Goal: Task Accomplishment & Management: Use online tool/utility

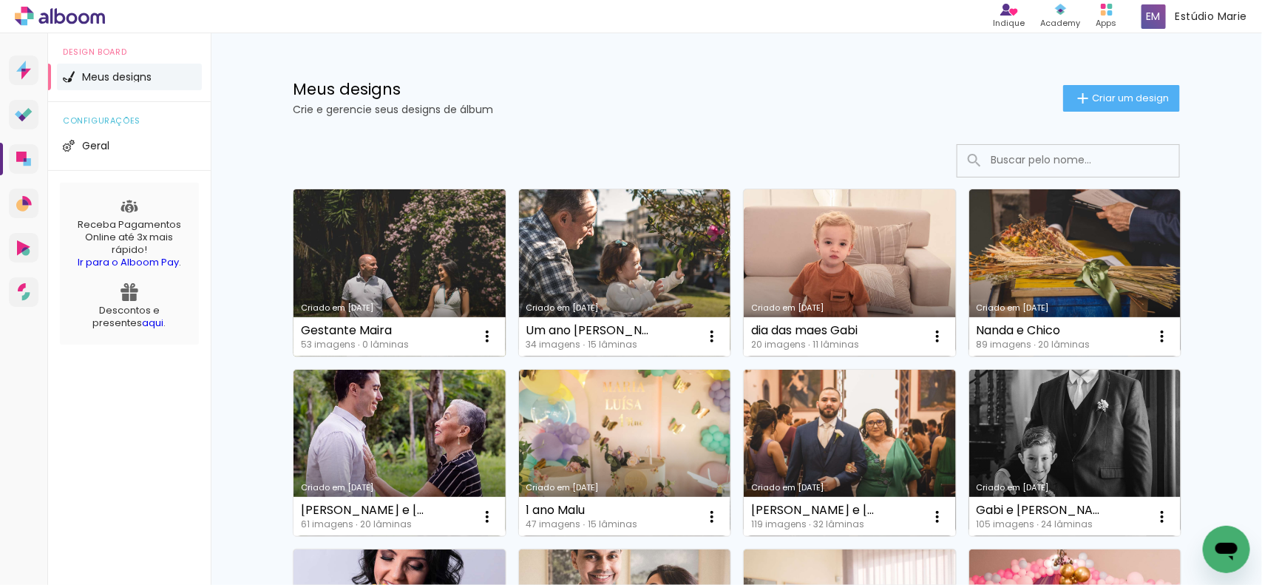
click at [374, 276] on link "Criado em [DATE]" at bounding box center [400, 272] width 212 height 167
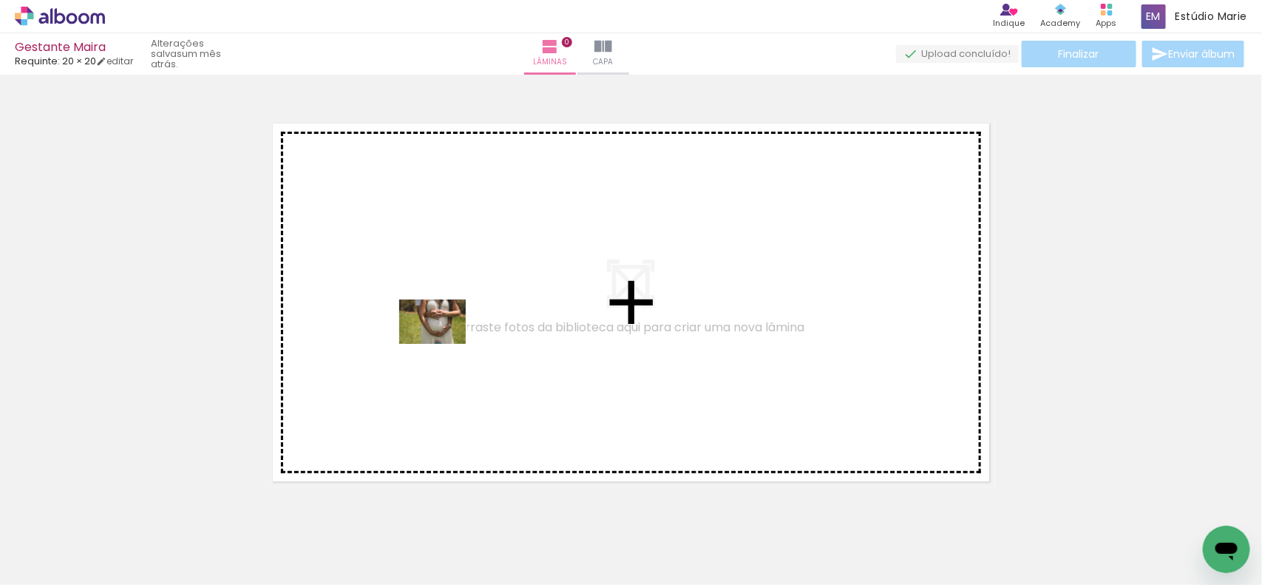
drag, startPoint x: 404, startPoint y: 530, endPoint x: 444, endPoint y: 344, distance: 190.5
click at [444, 344] on quentale-workspace at bounding box center [631, 292] width 1262 height 585
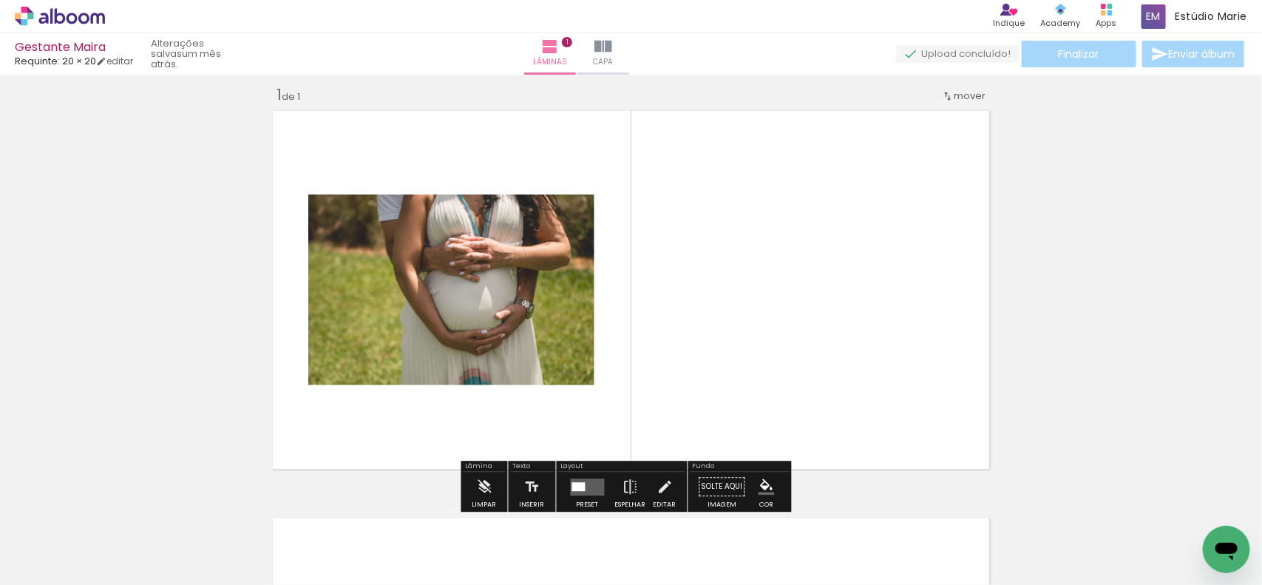
scroll to position [18, 0]
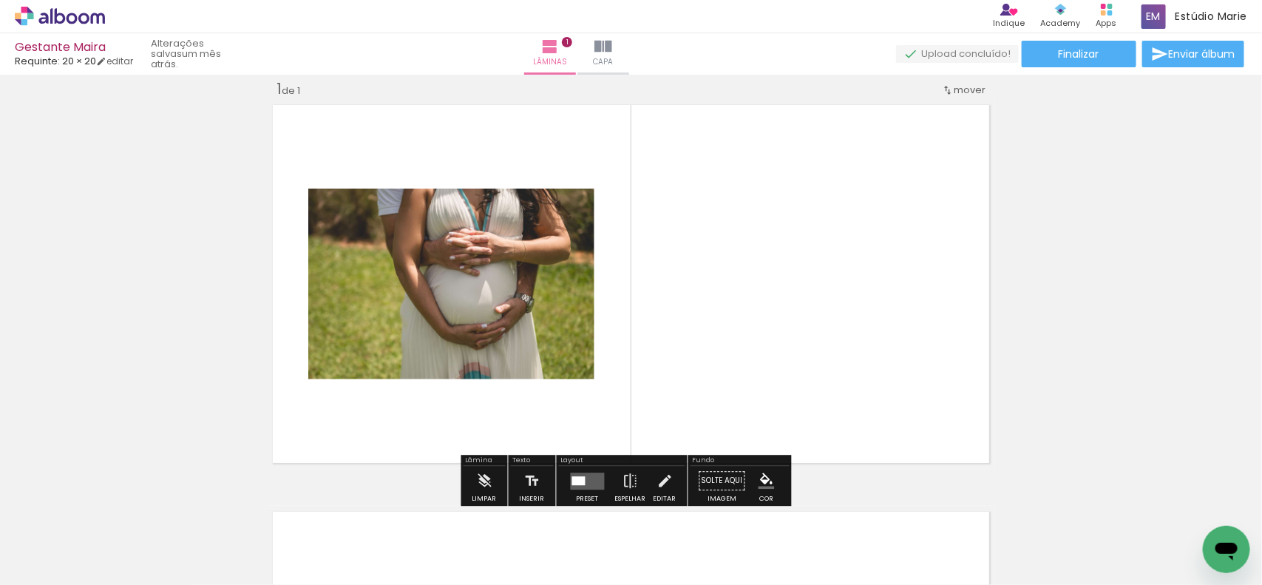
click at [575, 475] on quentale-layouter at bounding box center [588, 480] width 34 height 17
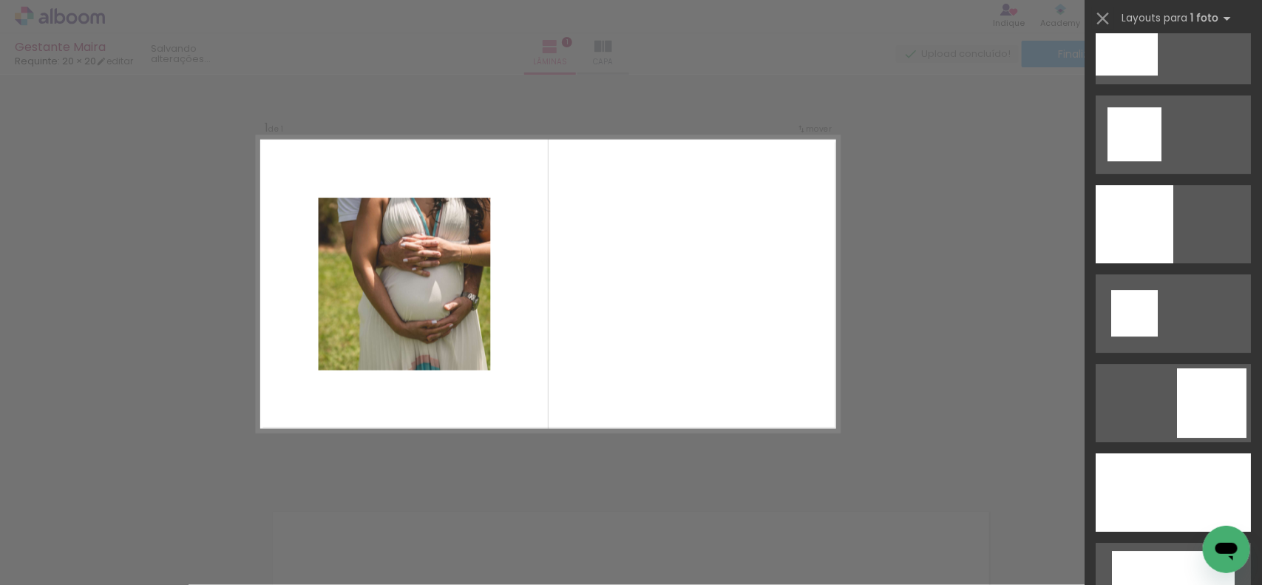
scroll to position [2033, 0]
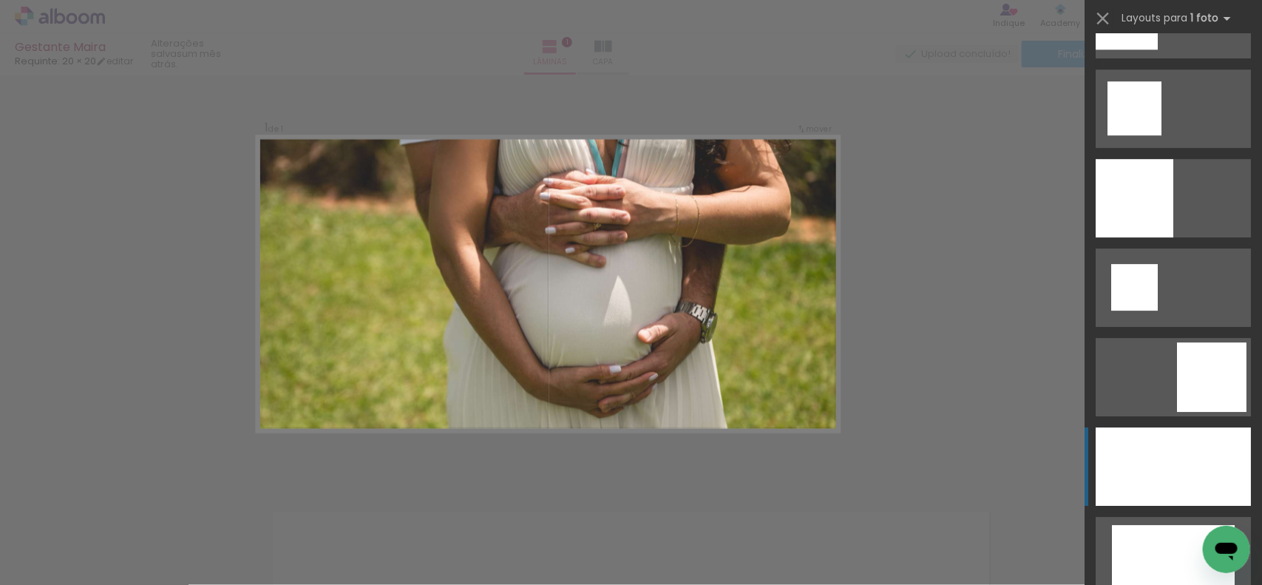
click at [1140, 464] on div at bounding box center [1173, 466] width 155 height 78
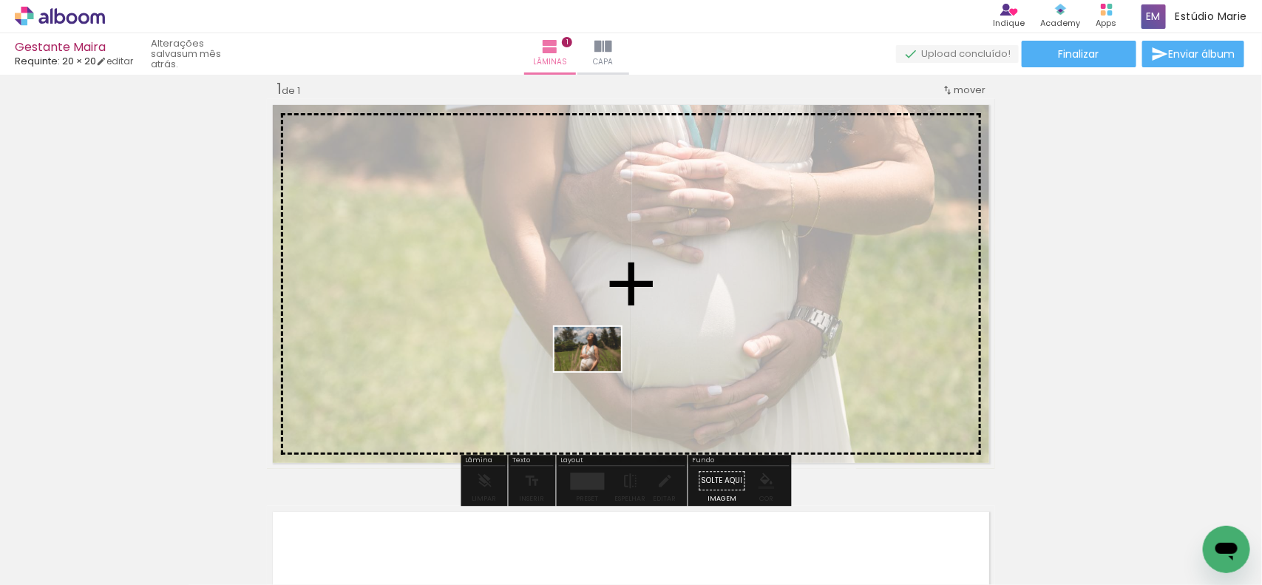
drag, startPoint x: 566, startPoint y: 548, endPoint x: 599, endPoint y: 371, distance: 179.8
click at [599, 371] on quentale-workspace at bounding box center [631, 292] width 1262 height 585
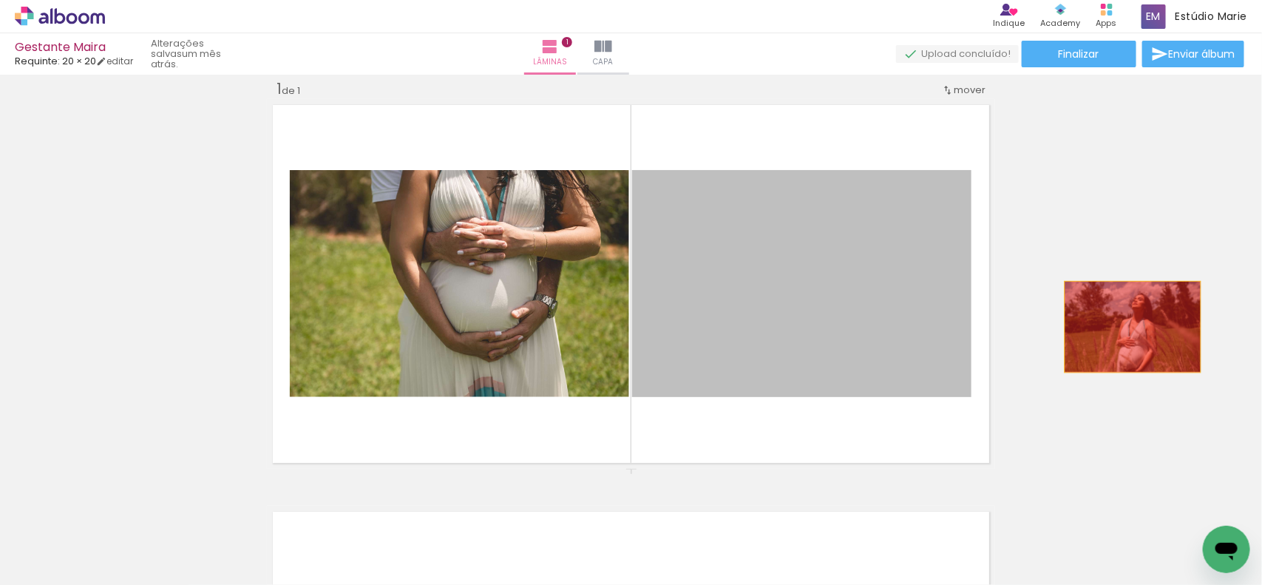
drag, startPoint x: 733, startPoint y: 359, endPoint x: 1126, endPoint y: 327, distance: 394.6
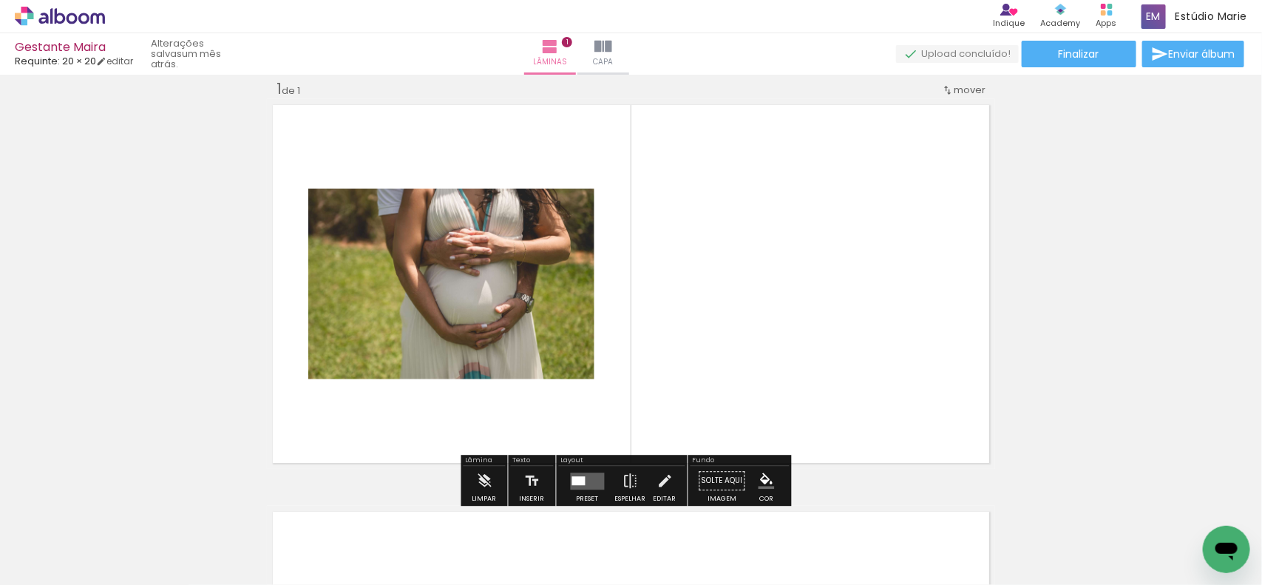
click at [580, 479] on div at bounding box center [578, 480] width 13 height 9
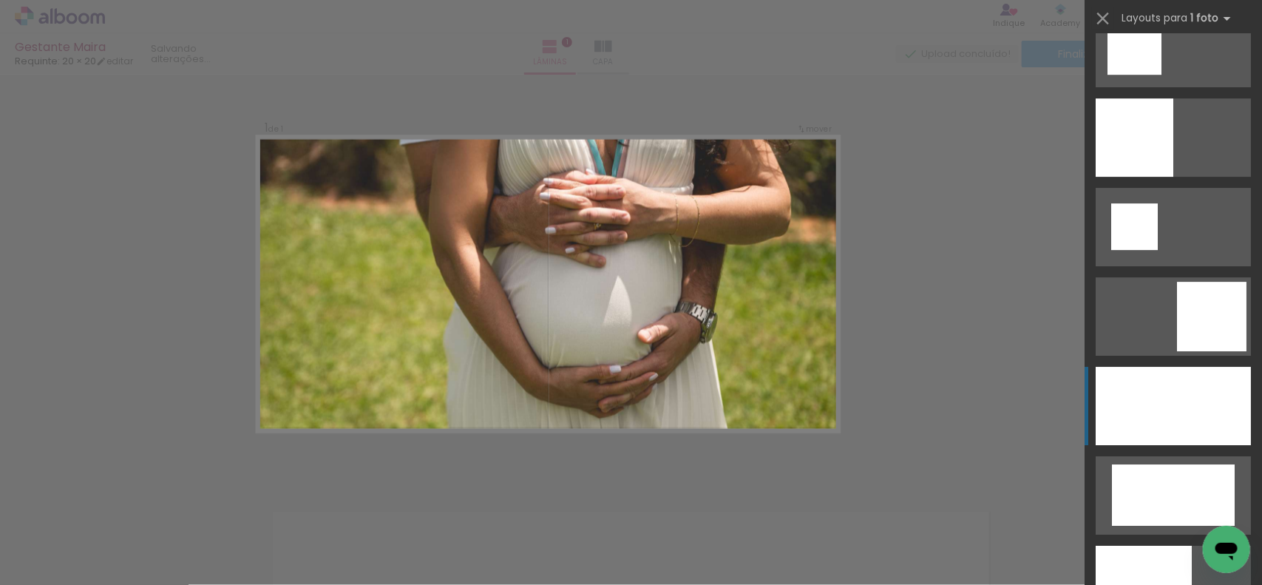
scroll to position [2126, 0]
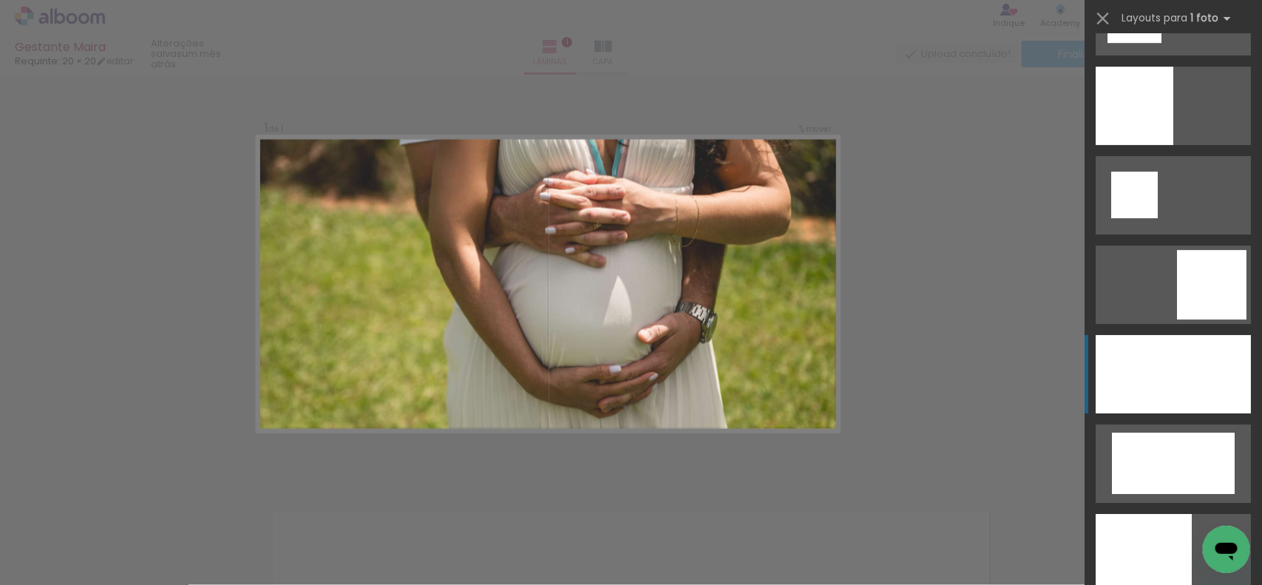
click at [1153, 381] on div at bounding box center [1173, 374] width 155 height 78
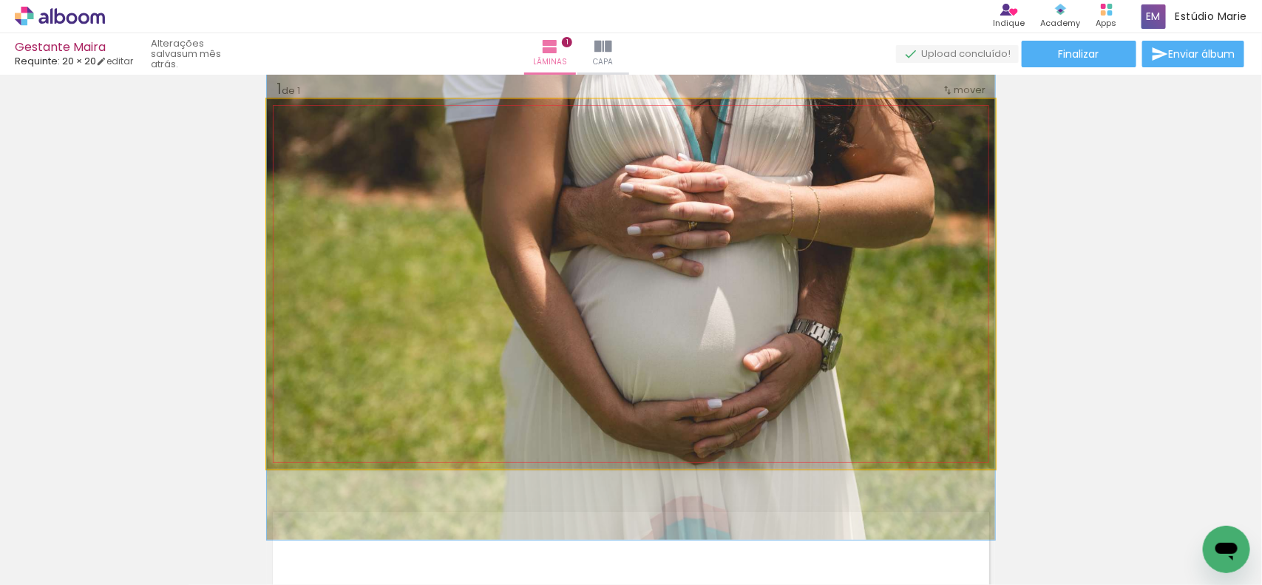
drag, startPoint x: 837, startPoint y: 347, endPoint x: 836, endPoint y: 359, distance: 11.1
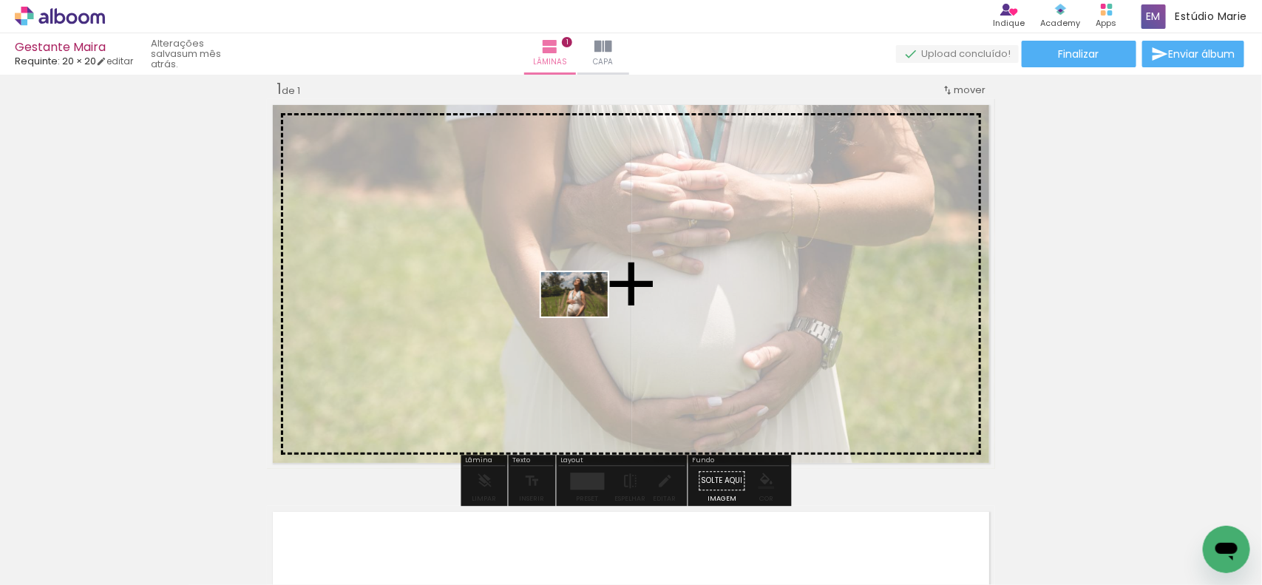
drag, startPoint x: 568, startPoint y: 542, endPoint x: 588, endPoint y: 318, distance: 224.9
click at [588, 318] on quentale-workspace at bounding box center [631, 292] width 1262 height 585
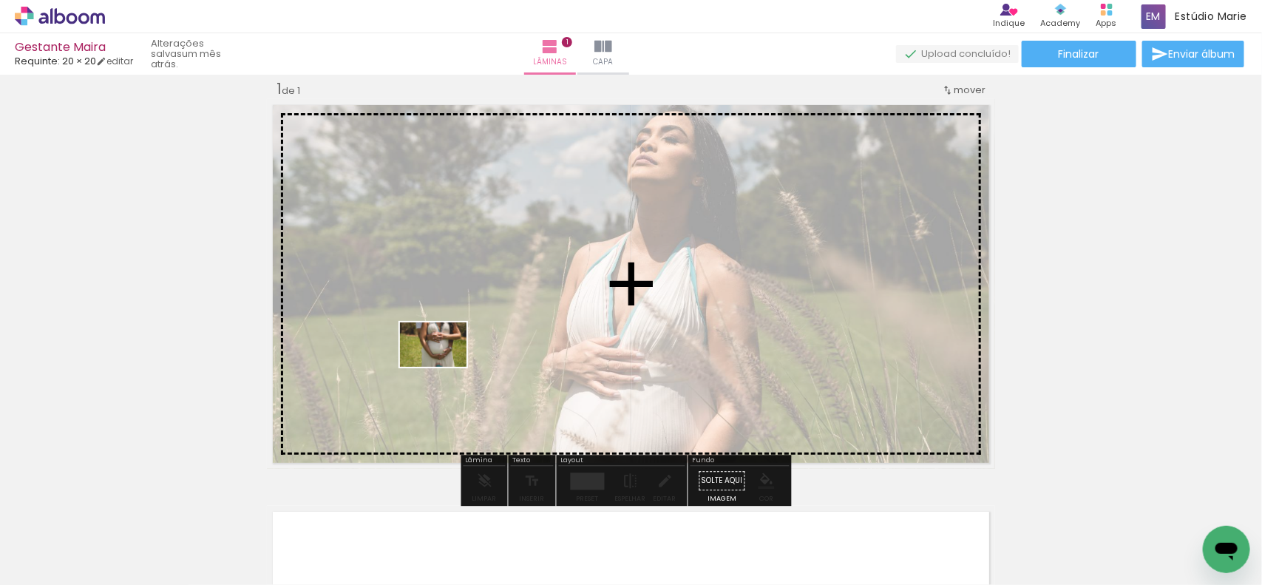
drag, startPoint x: 393, startPoint y: 544, endPoint x: 449, endPoint y: 371, distance: 181.7
click at [447, 367] on quentale-workspace at bounding box center [631, 292] width 1262 height 585
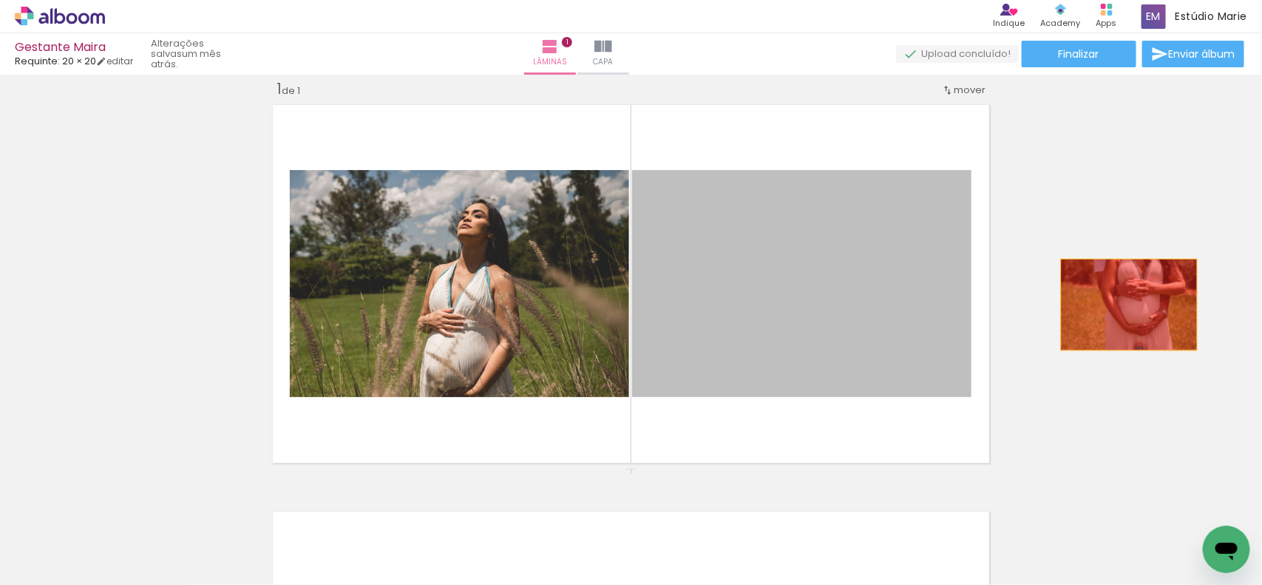
drag, startPoint x: 796, startPoint y: 342, endPoint x: 1144, endPoint y: 305, distance: 350.2
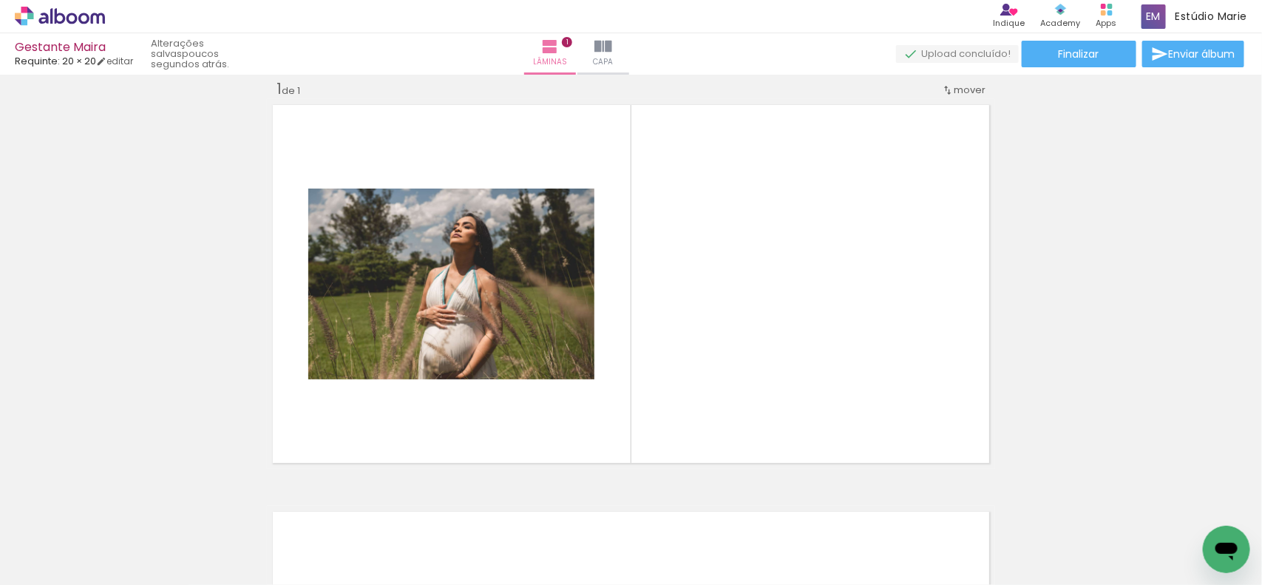
scroll to position [0, 1662]
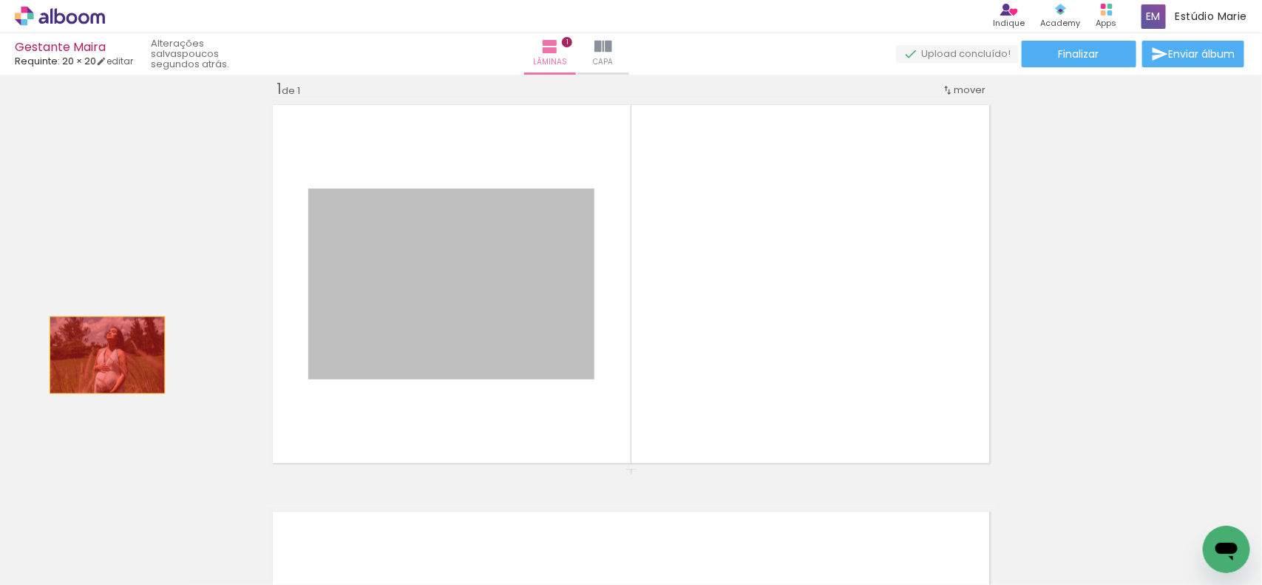
drag, startPoint x: 416, startPoint y: 359, endPoint x: 101, endPoint y: 355, distance: 315.7
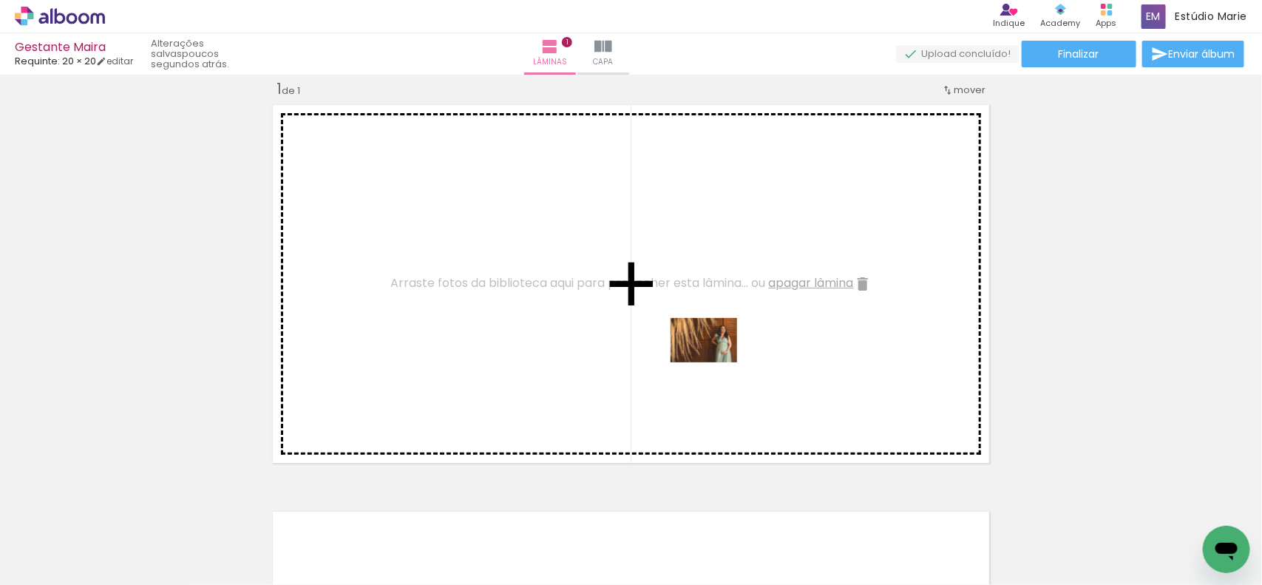
drag, startPoint x: 807, startPoint y: 537, endPoint x: 715, endPoint y: 361, distance: 198.4
click at [715, 361] on quentale-workspace at bounding box center [631, 292] width 1262 height 585
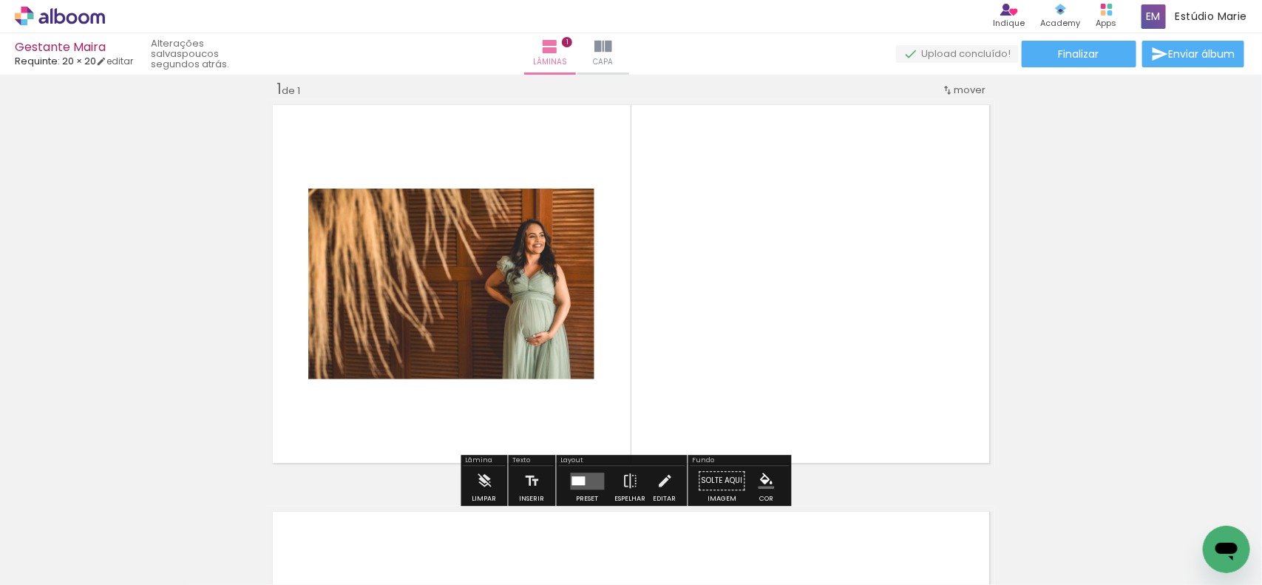
click at [580, 475] on quentale-layouter at bounding box center [588, 480] width 34 height 17
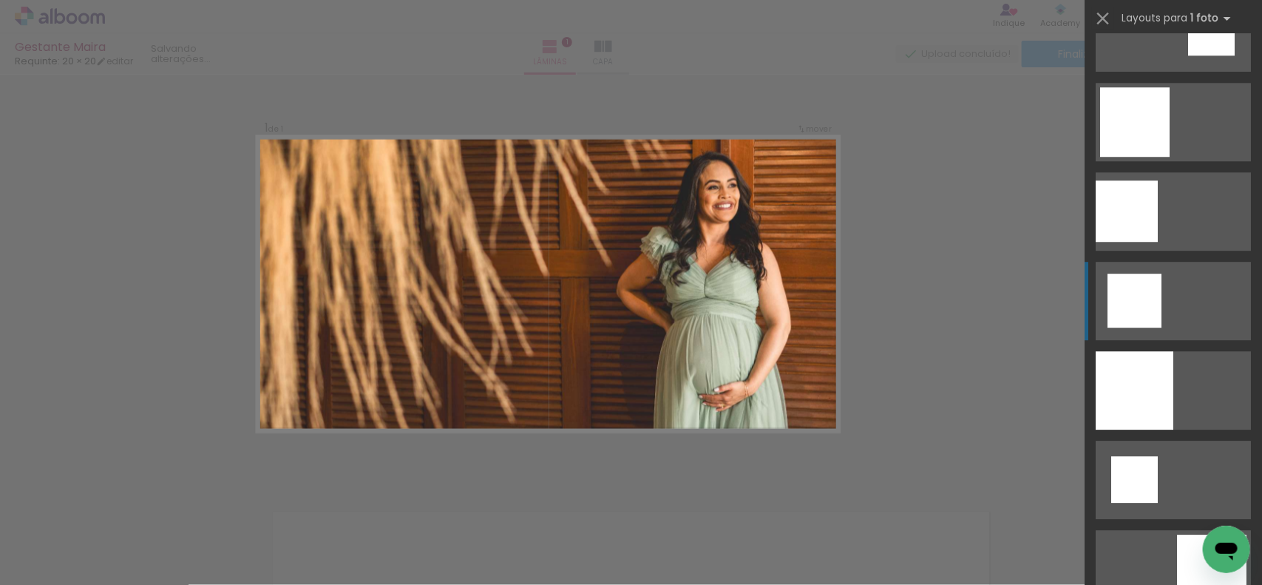
scroll to position [2126, 0]
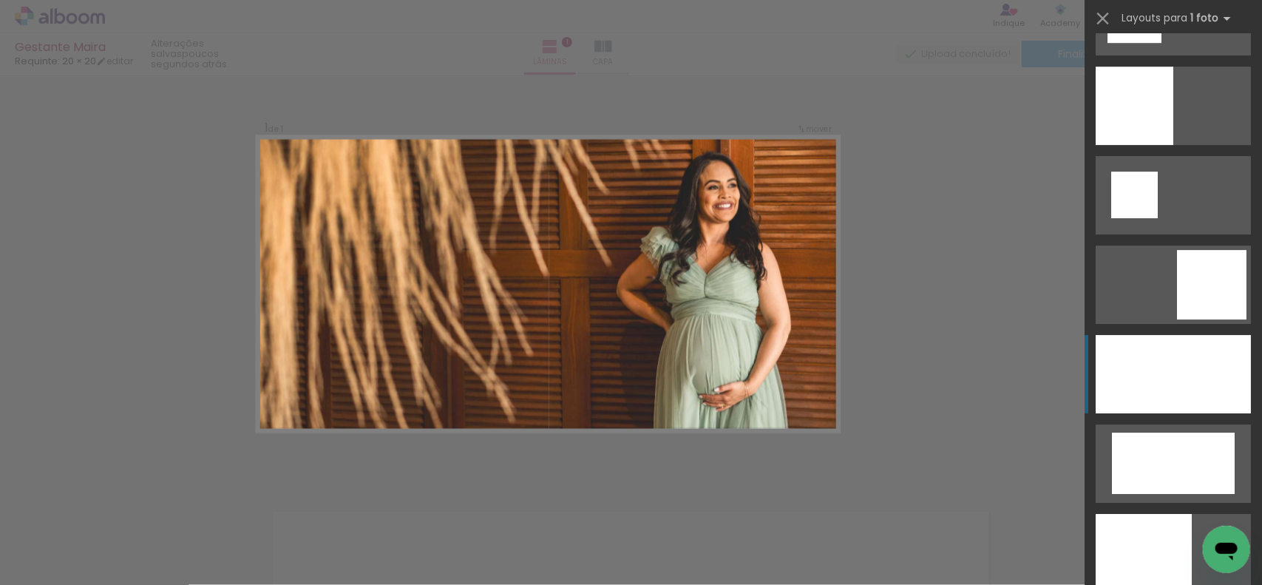
click at [1128, 381] on div at bounding box center [1173, 374] width 155 height 78
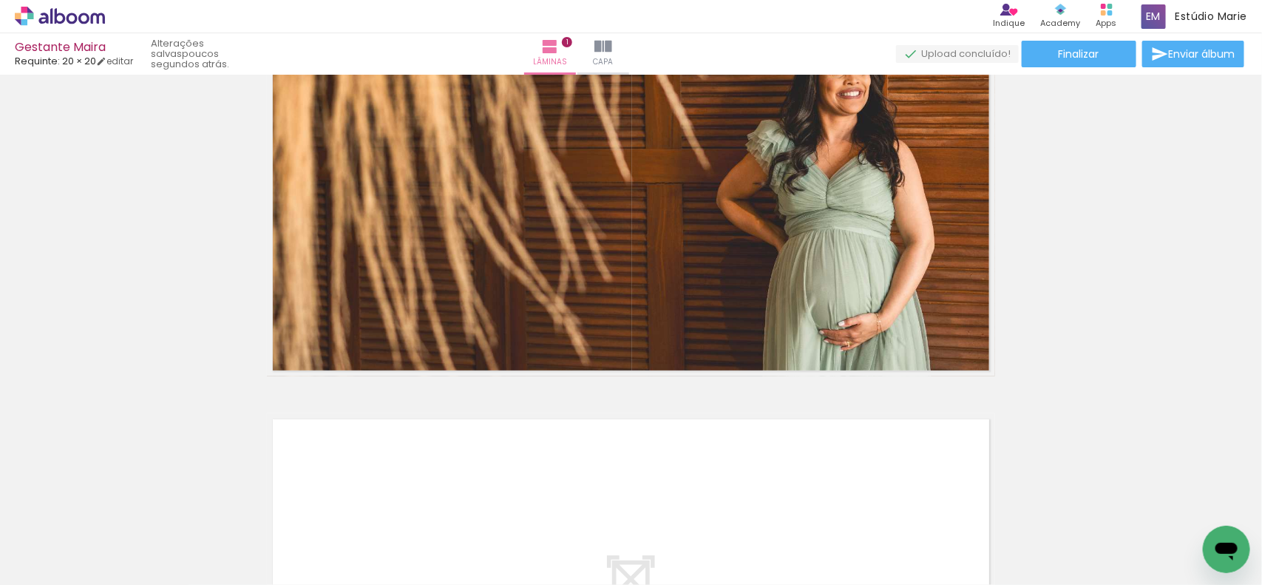
scroll to position [203, 0]
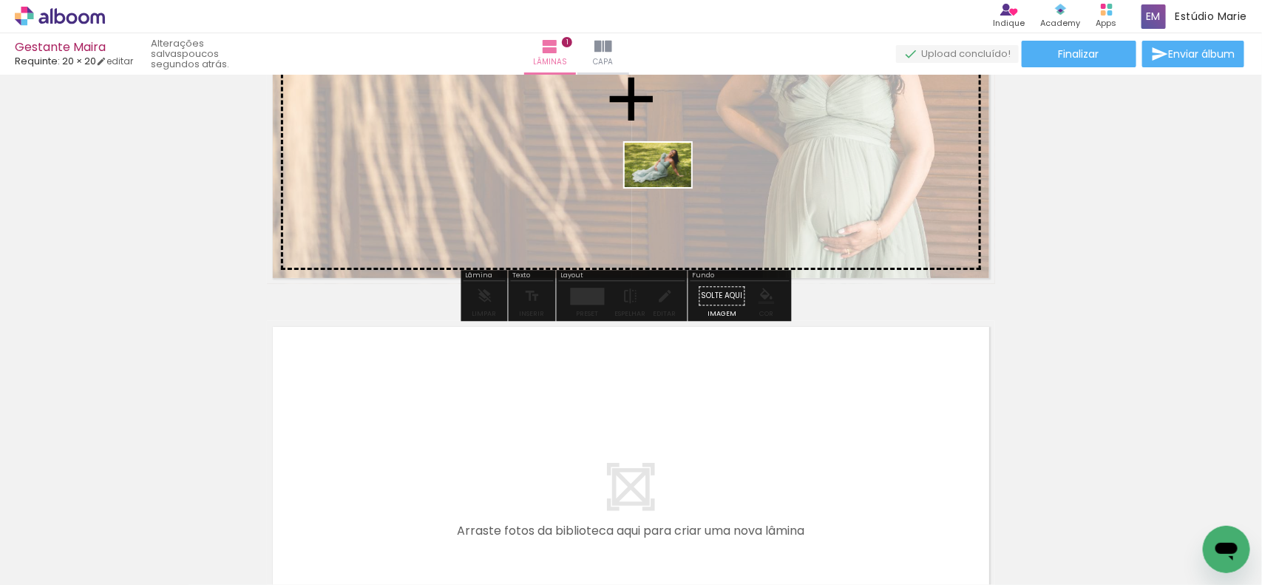
drag, startPoint x: 730, startPoint y: 540, endPoint x: 669, endPoint y: 187, distance: 358.6
click at [669, 187] on quentale-workspace at bounding box center [631, 292] width 1262 height 585
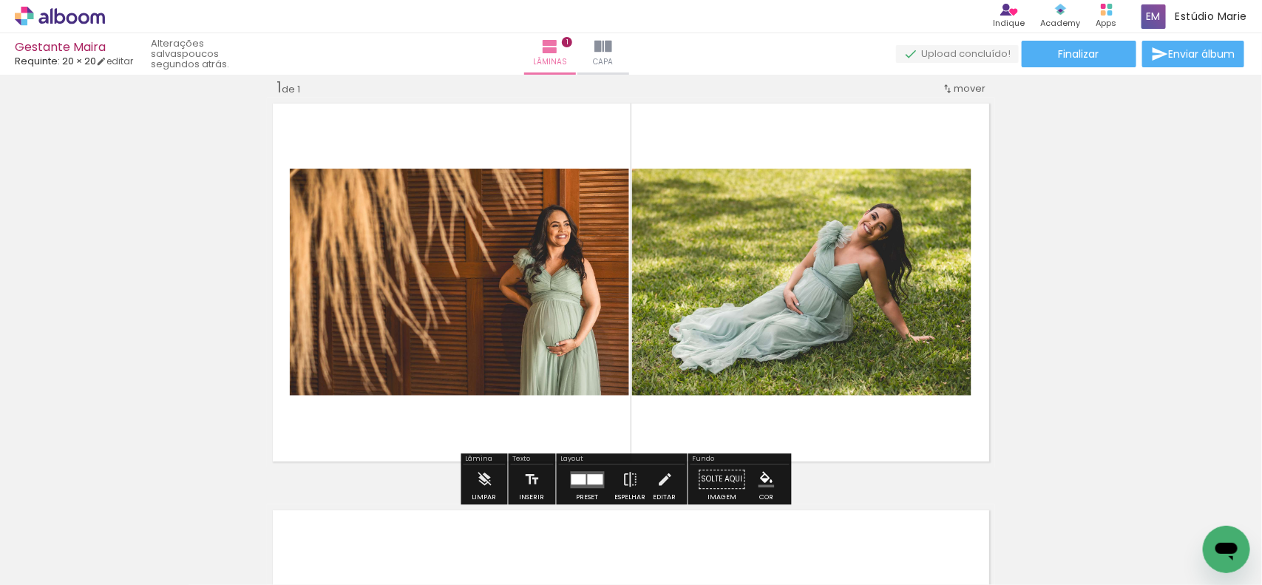
scroll to position [0, 0]
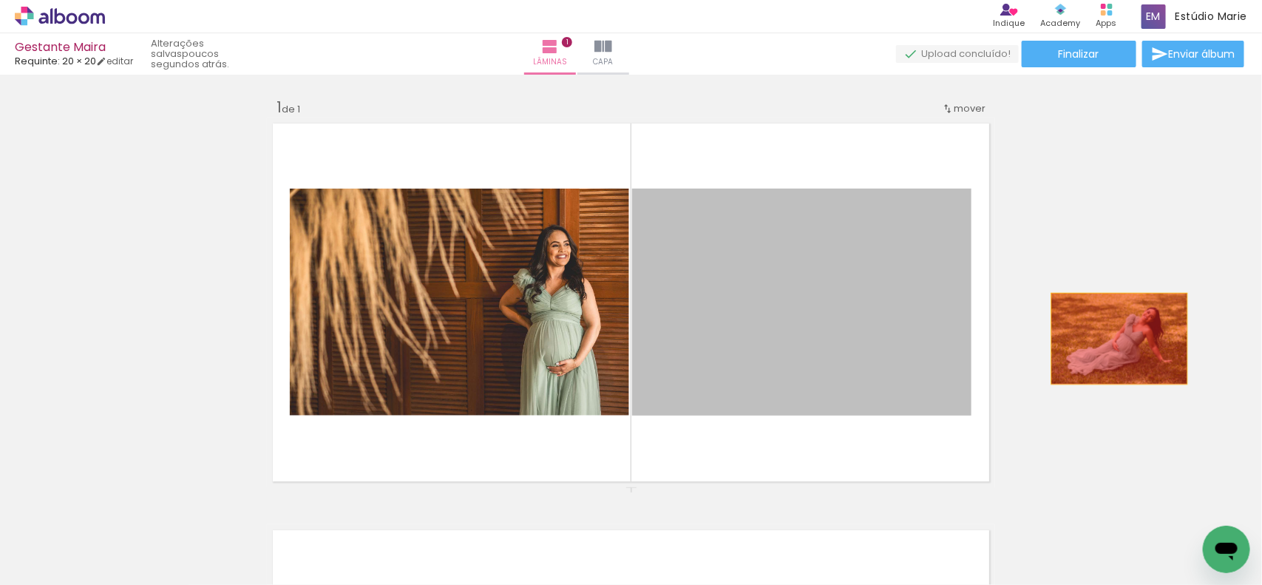
drag, startPoint x: 898, startPoint y: 373, endPoint x: 1113, endPoint y: 339, distance: 217.2
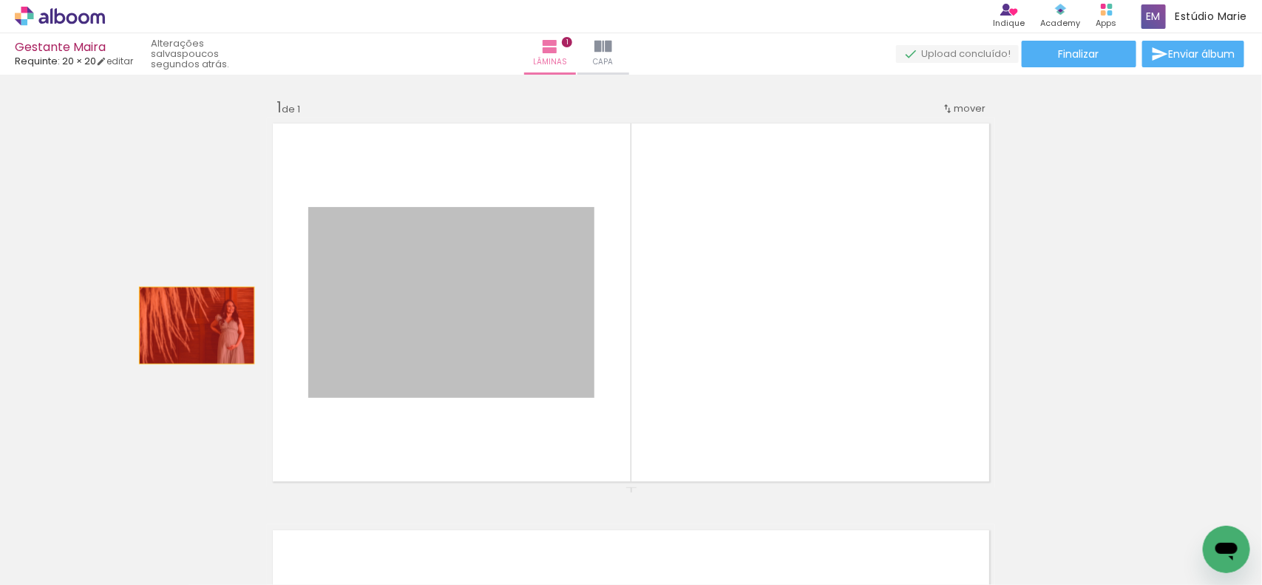
drag, startPoint x: 543, startPoint y: 331, endPoint x: 190, endPoint y: 325, distance: 353.4
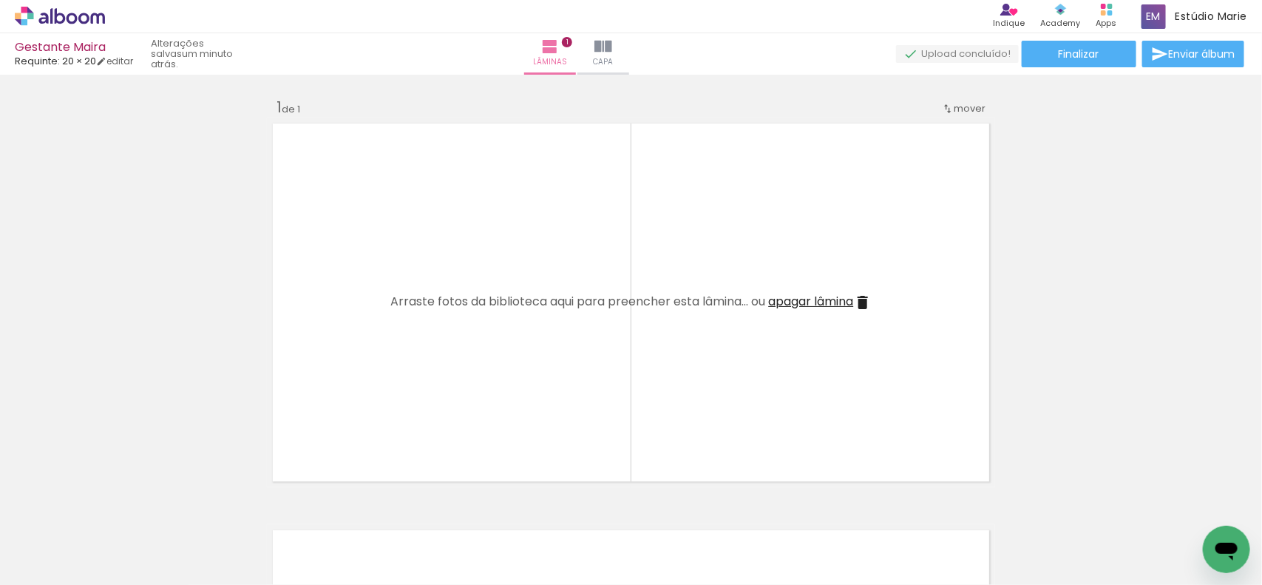
scroll to position [0, 1503]
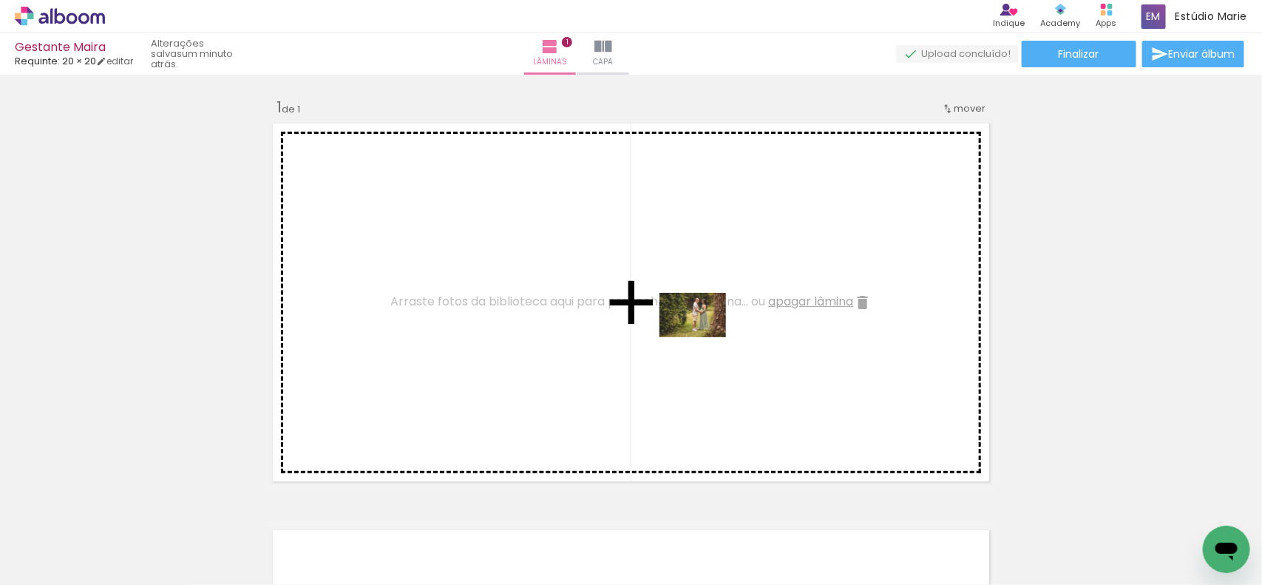
drag, startPoint x: 717, startPoint y: 532, endPoint x: 704, endPoint y: 337, distance: 195.6
click at [704, 337] on quentale-workspace at bounding box center [631, 292] width 1262 height 585
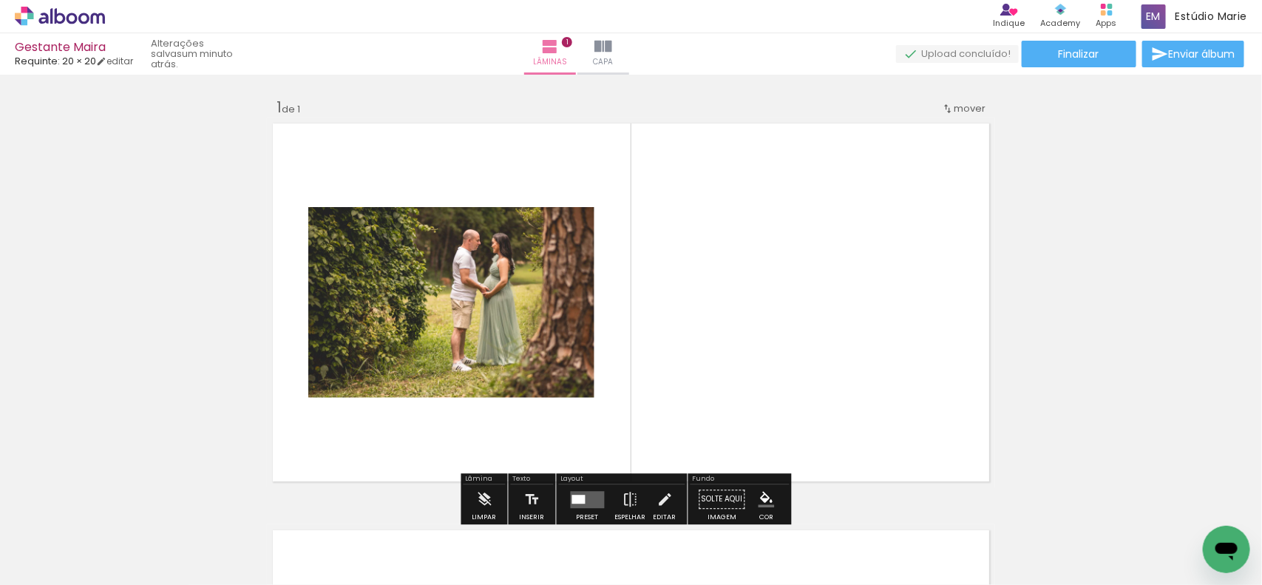
scroll to position [92, 0]
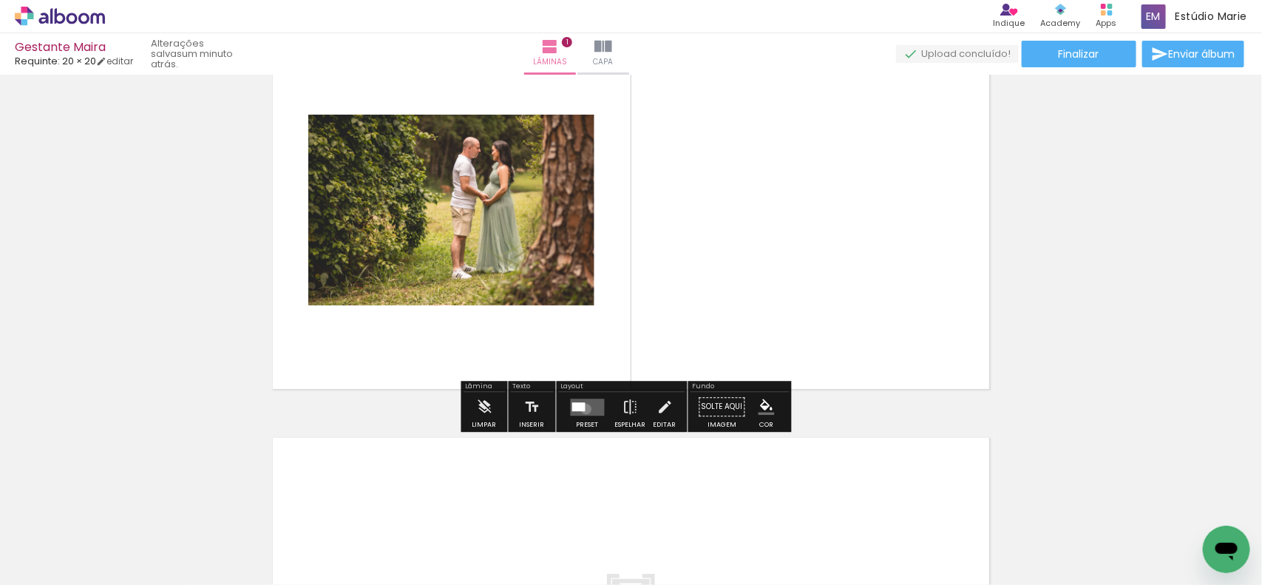
click at [583, 409] on quentale-layouter at bounding box center [588, 406] width 34 height 17
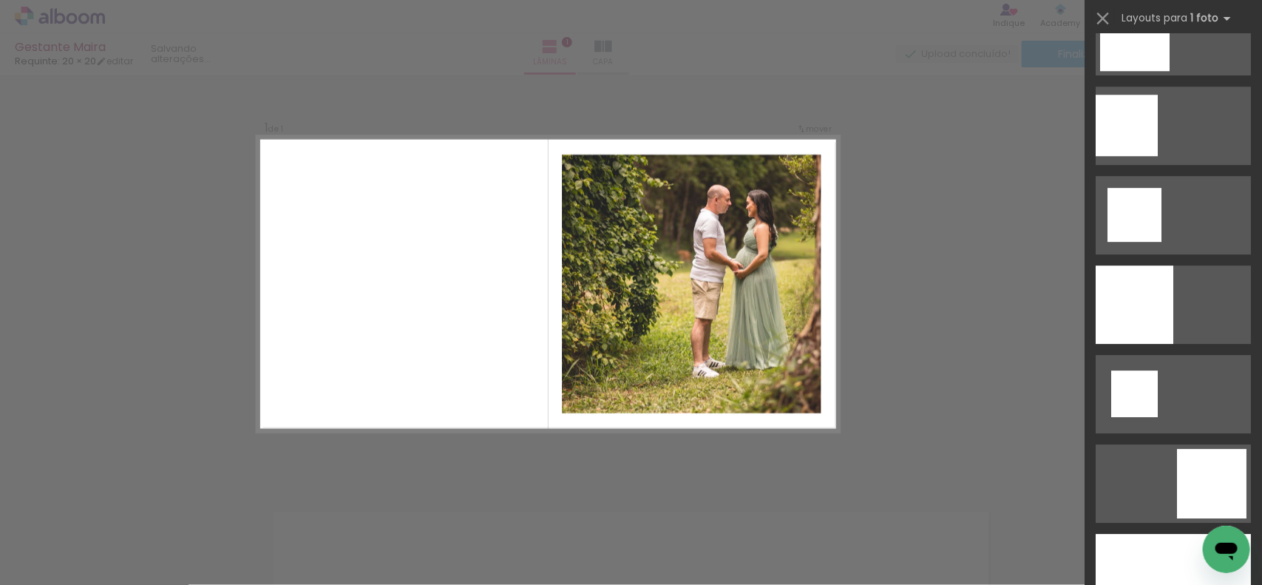
scroll to position [1941, 0]
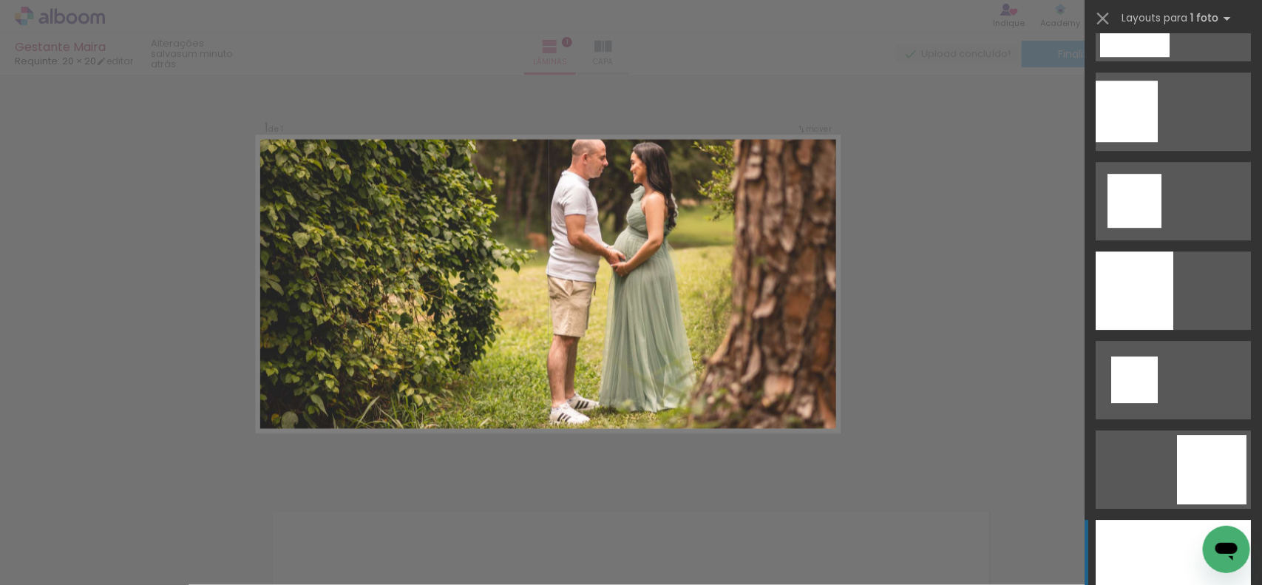
click at [1168, 531] on div at bounding box center [1173, 559] width 155 height 78
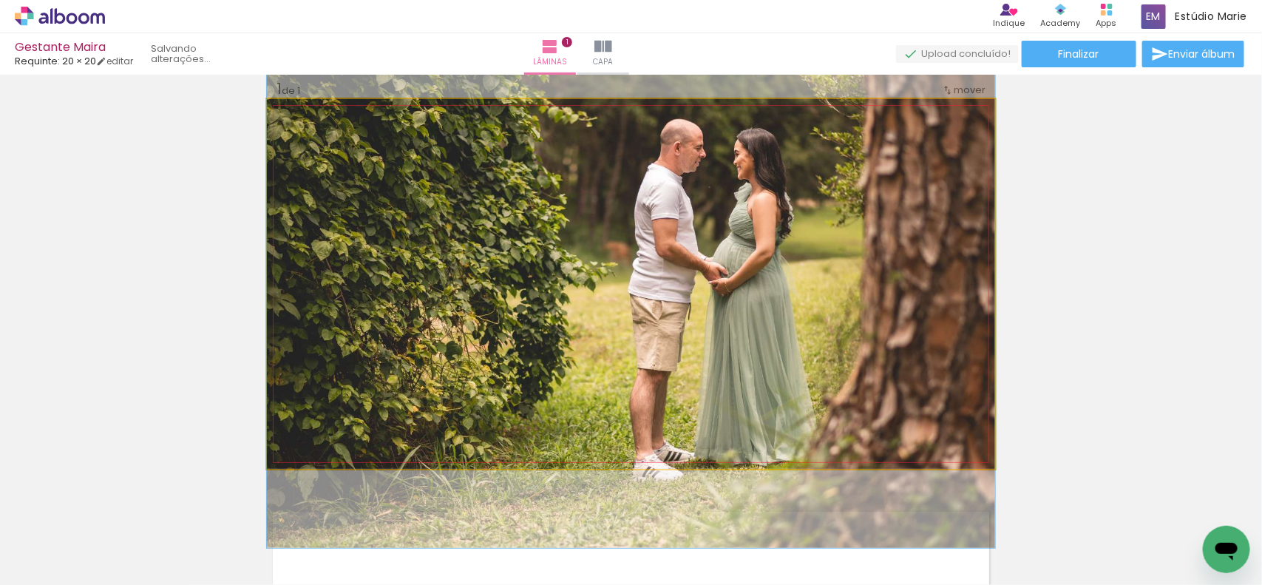
drag, startPoint x: 750, startPoint y: 315, endPoint x: 744, endPoint y: 336, distance: 22.2
click at [737, 331] on quentale-photo at bounding box center [631, 284] width 728 height 370
drag, startPoint x: 603, startPoint y: 348, endPoint x: 696, endPoint y: 348, distance: 93.9
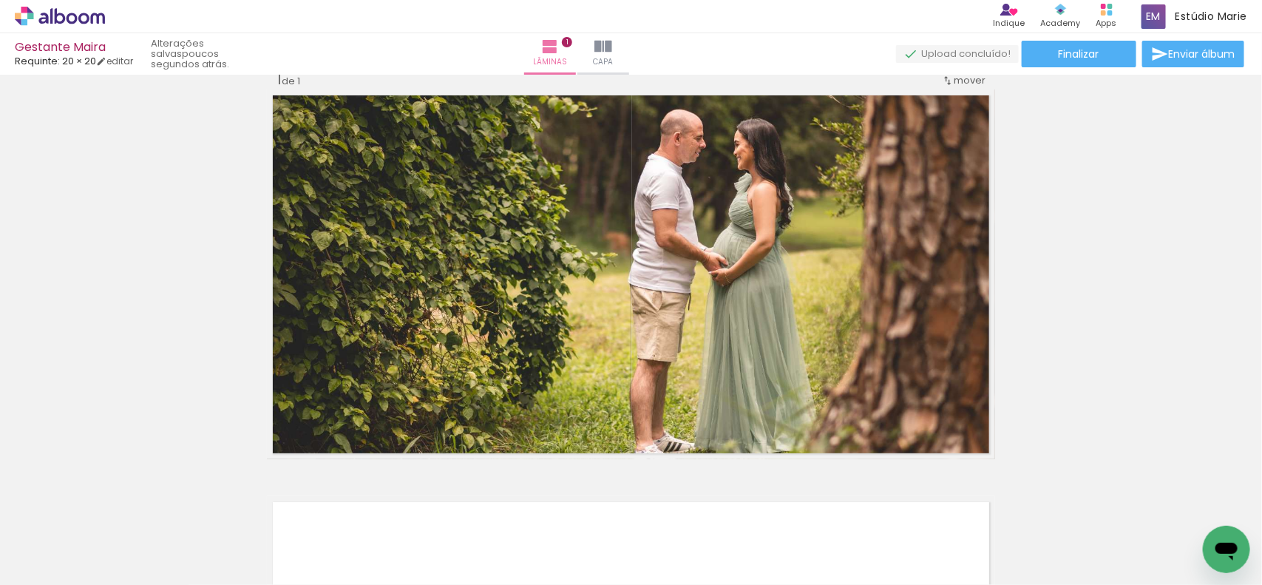
scroll to position [0, 0]
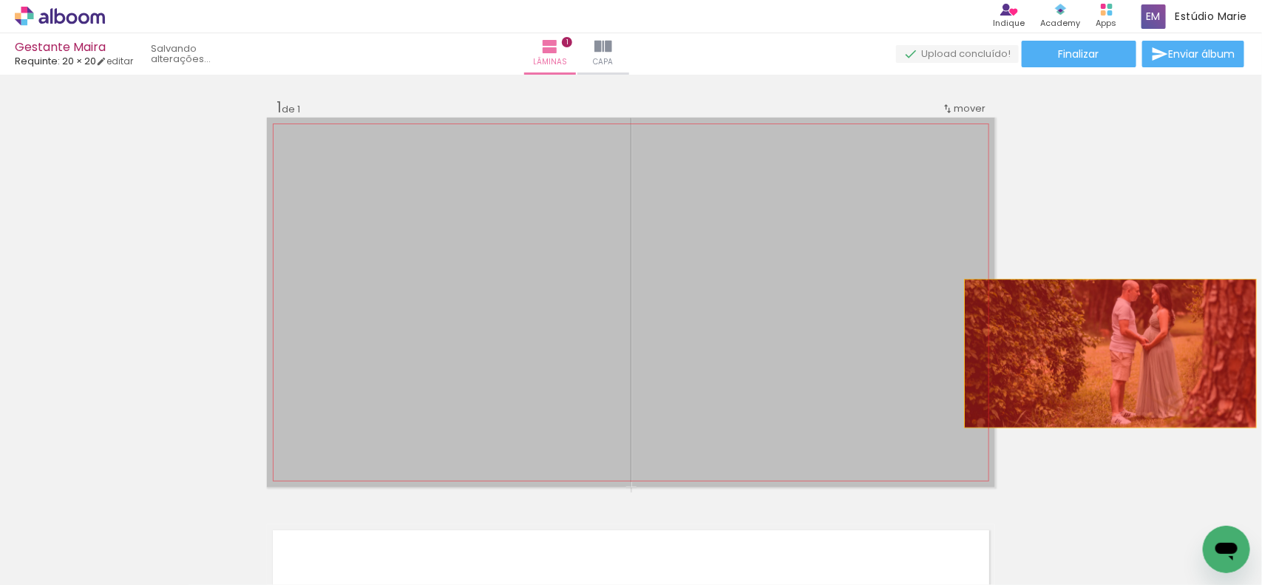
drag, startPoint x: 814, startPoint y: 385, endPoint x: 1128, endPoint y: 346, distance: 316.6
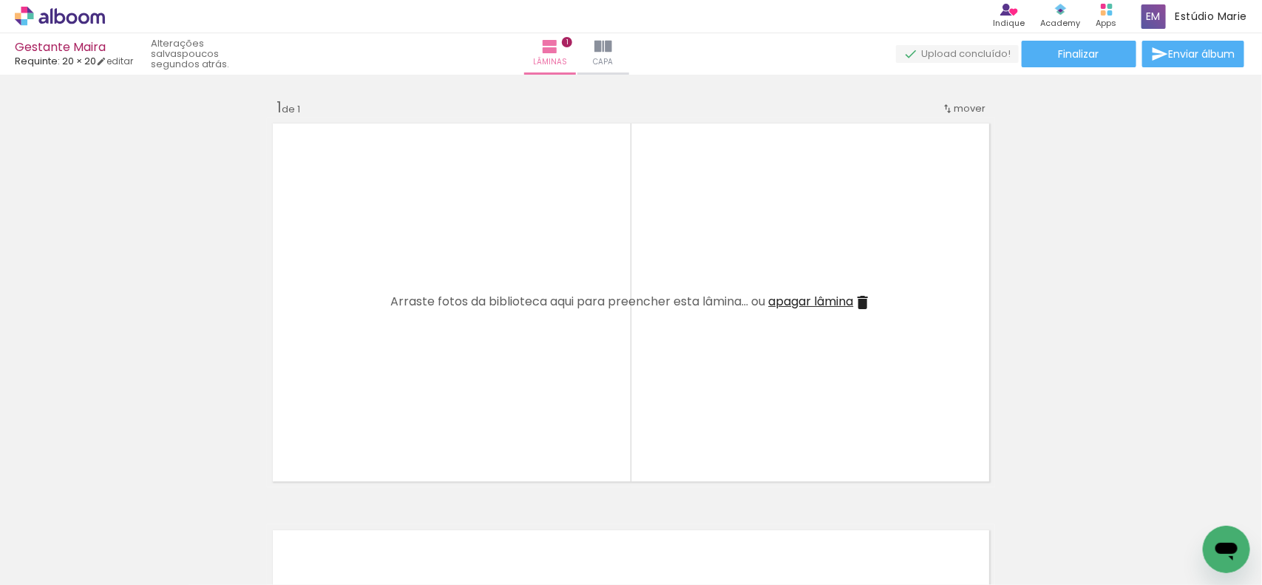
scroll to position [0, 144]
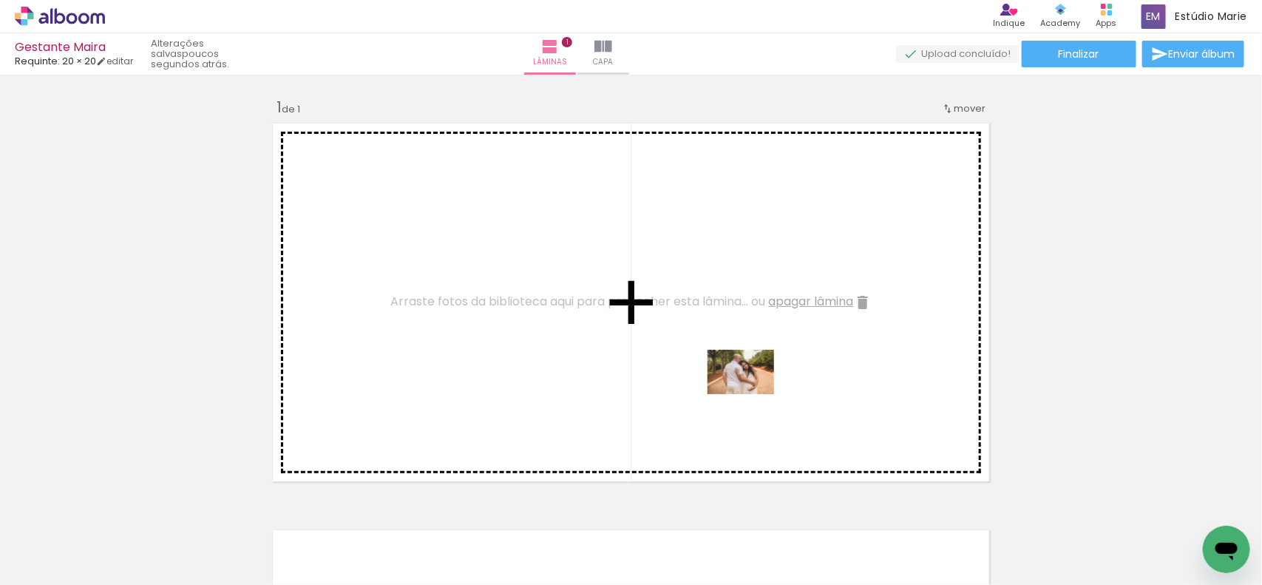
drag, startPoint x: 936, startPoint y: 553, endPoint x: 752, endPoint y: 394, distance: 243.2
click at [752, 394] on quentale-workspace at bounding box center [631, 292] width 1262 height 585
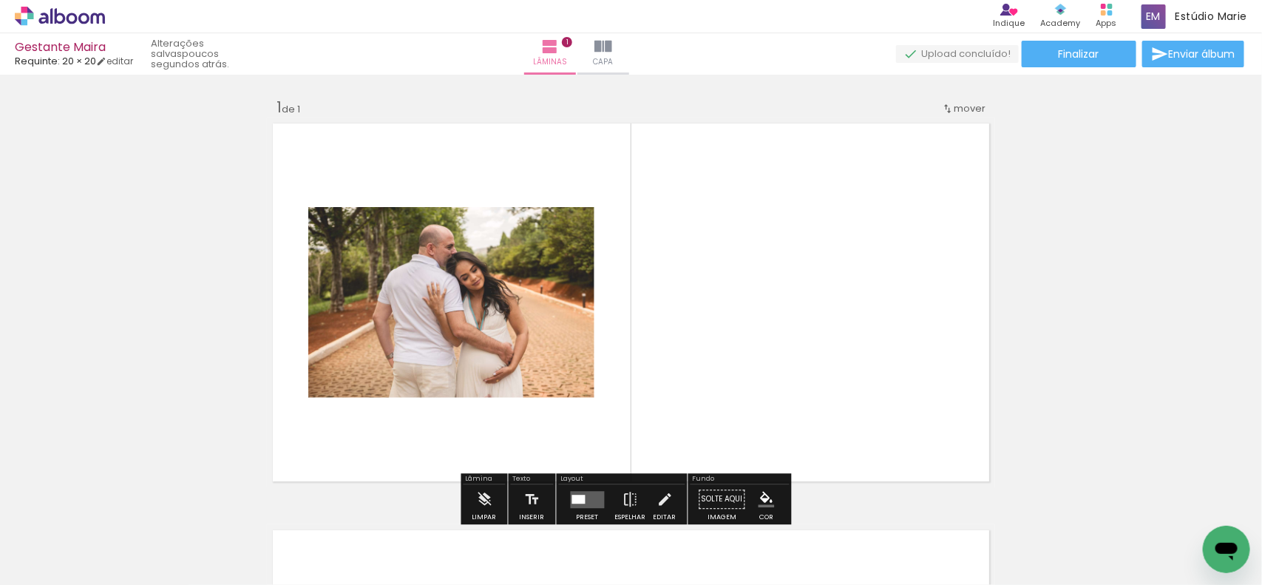
scroll to position [92, 0]
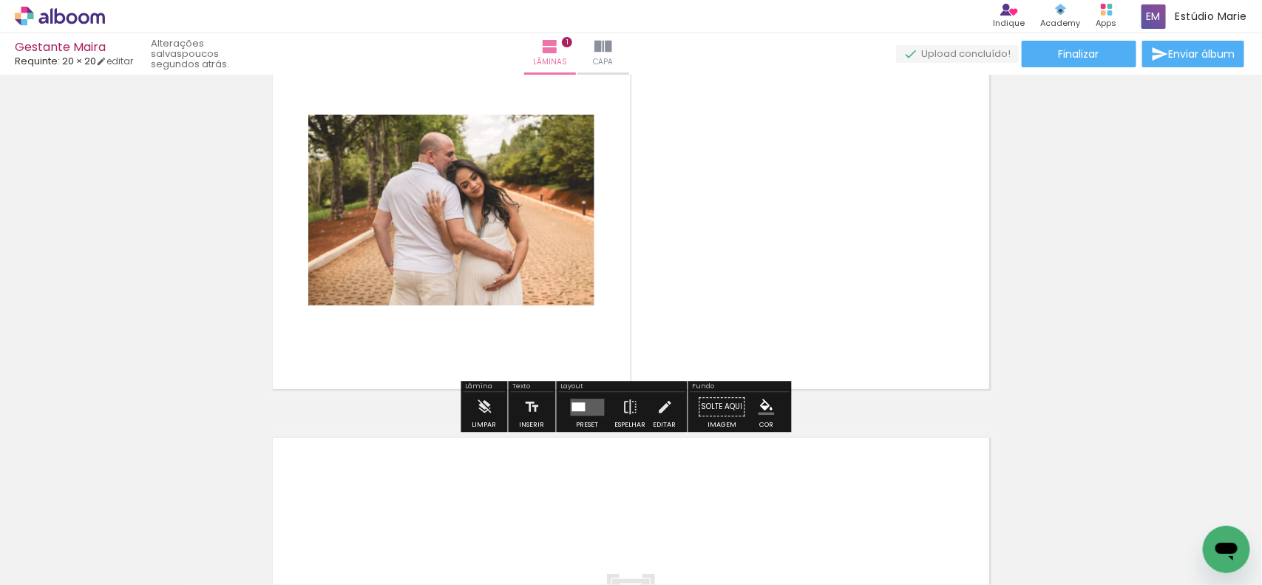
click at [589, 409] on quentale-layouter at bounding box center [588, 406] width 34 height 17
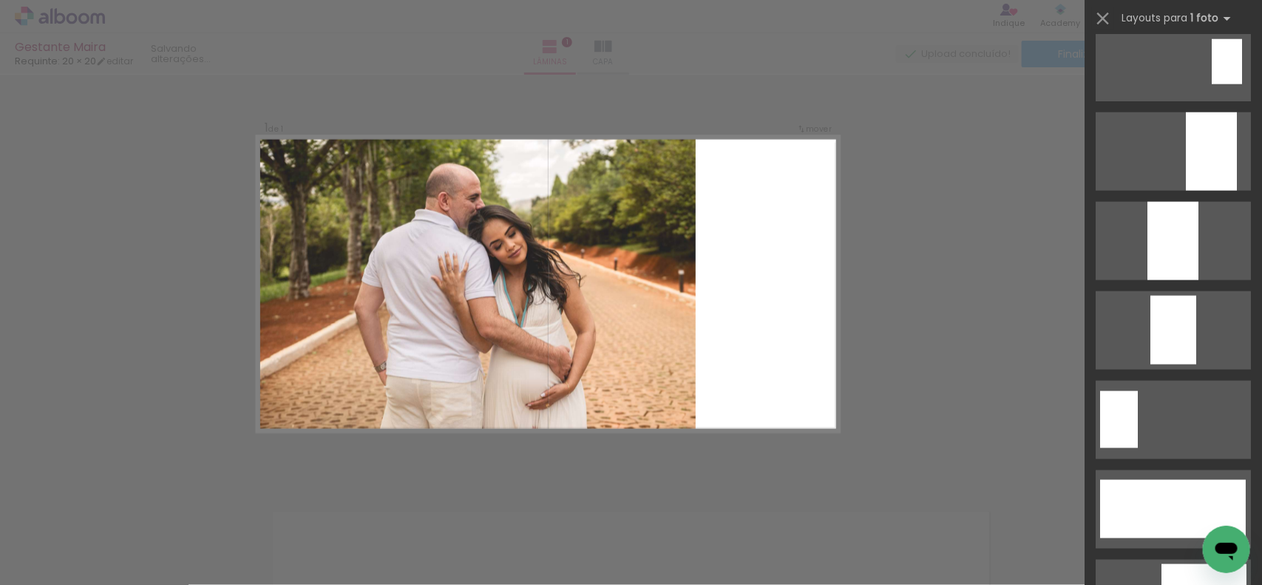
scroll to position [3512, 0]
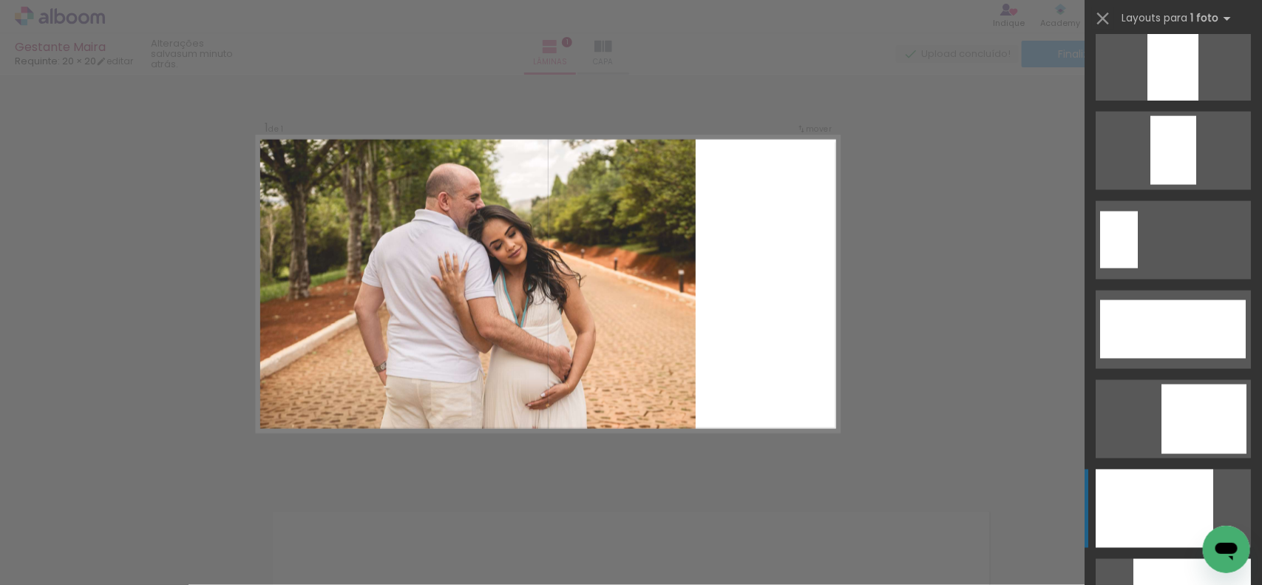
click at [1159, 501] on div at bounding box center [1155, 508] width 118 height 78
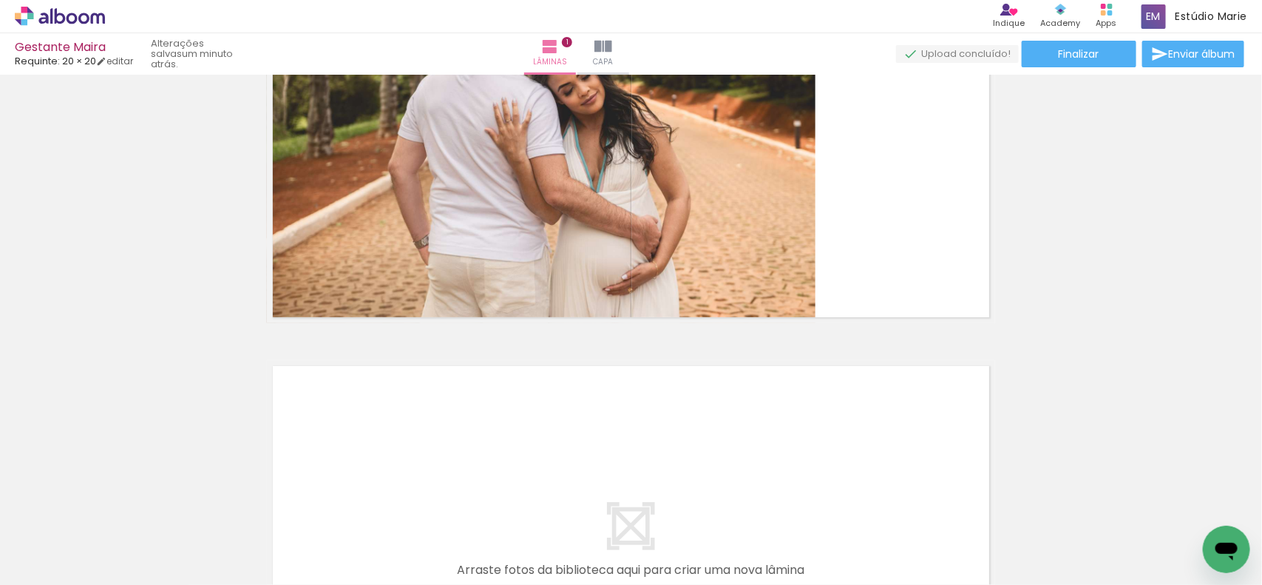
scroll to position [203, 0]
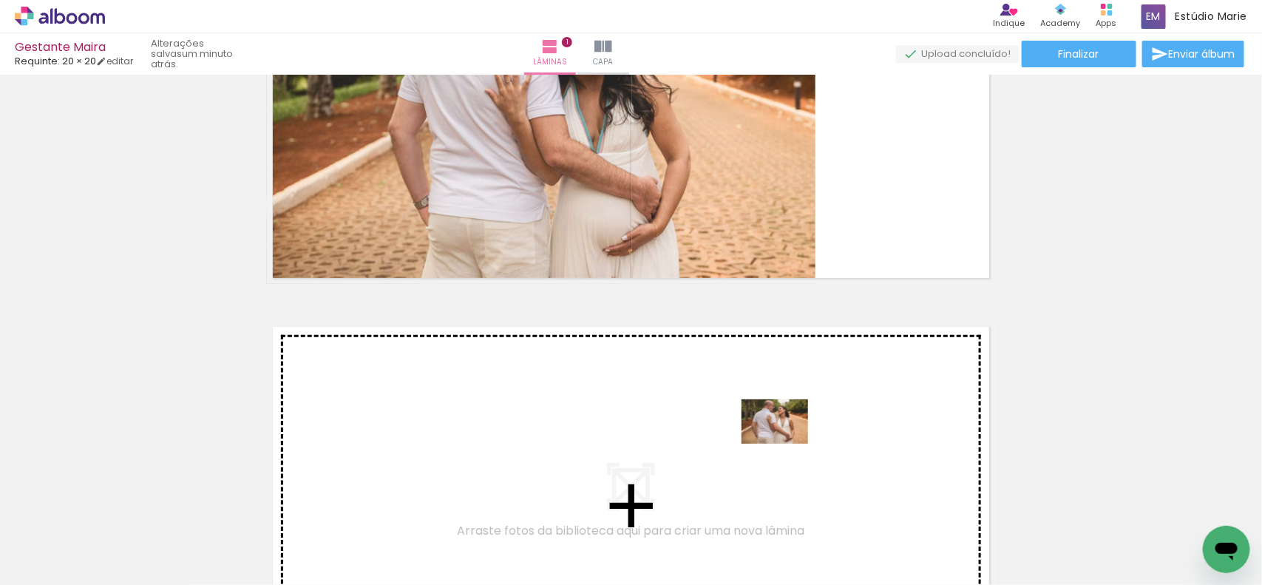
drag, startPoint x: 839, startPoint y: 530, endPoint x: 781, endPoint y: 437, distance: 109.6
click at [781, 437] on quentale-workspace at bounding box center [631, 292] width 1262 height 585
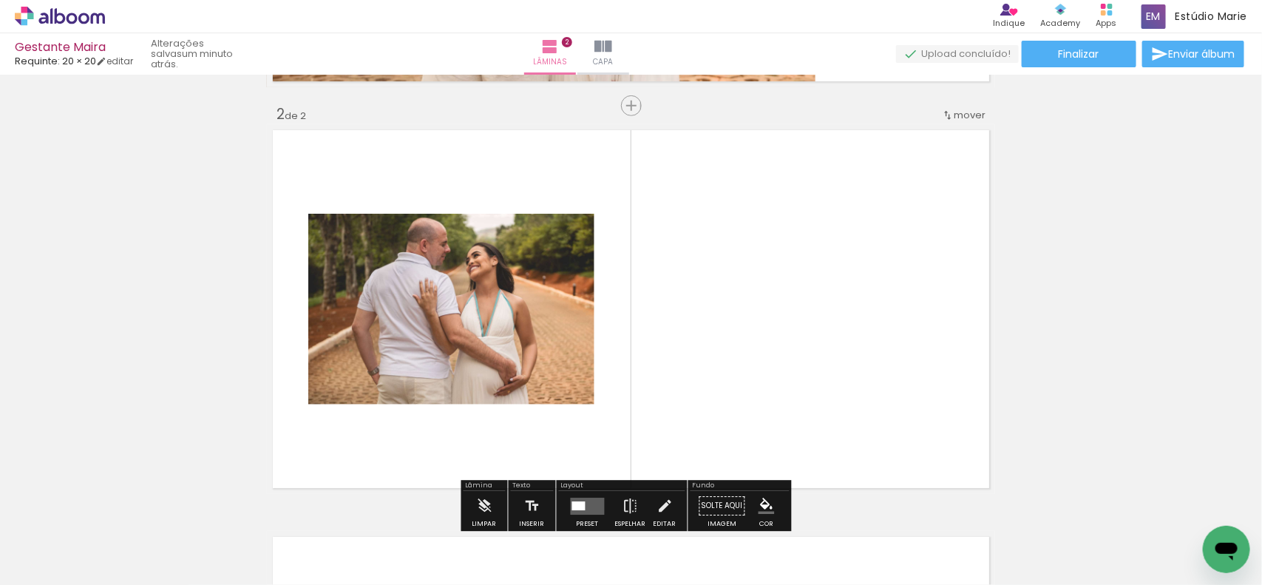
scroll to position [425, 0]
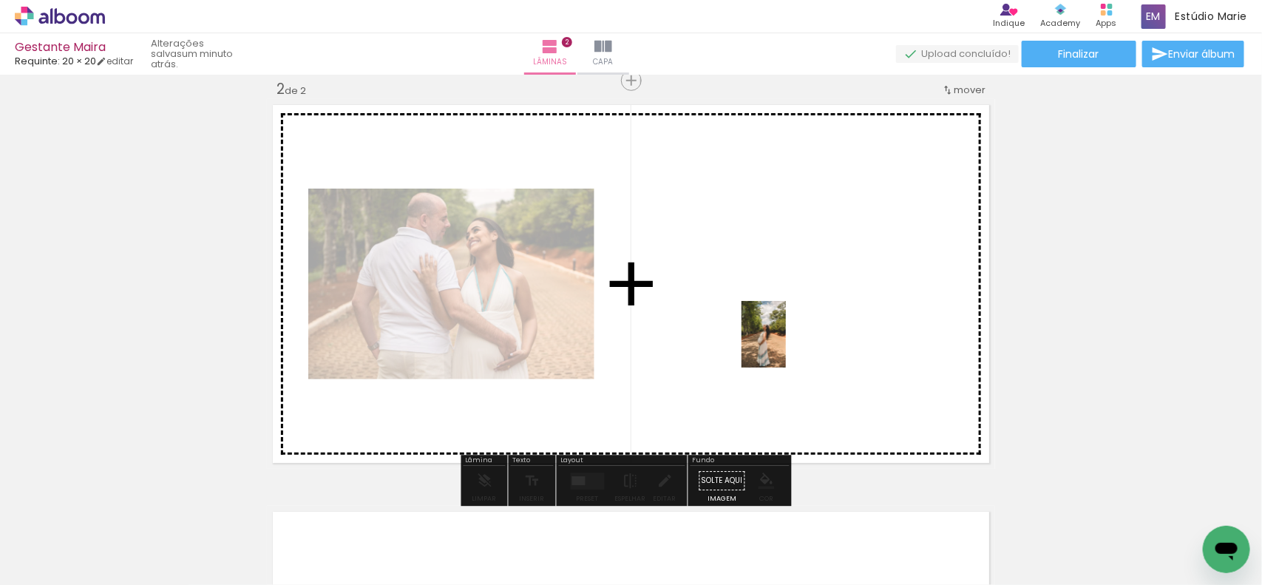
drag, startPoint x: 753, startPoint y: 527, endPoint x: 786, endPoint y: 345, distance: 184.9
click at [786, 345] on quentale-workspace at bounding box center [631, 292] width 1262 height 585
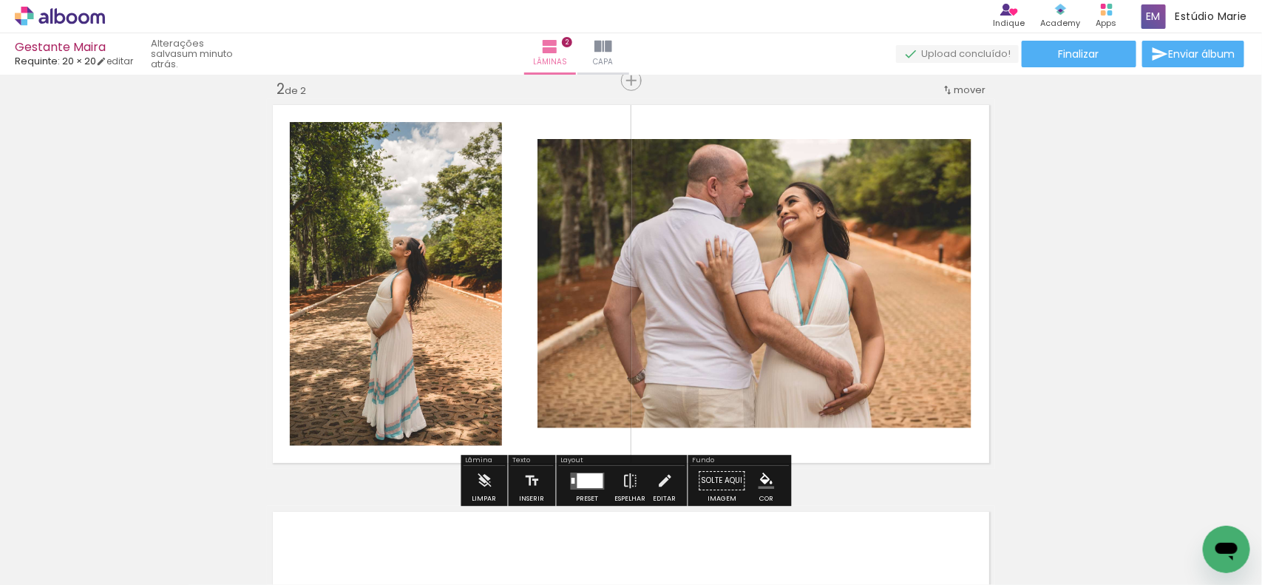
click at [589, 481] on div at bounding box center [590, 480] width 26 height 15
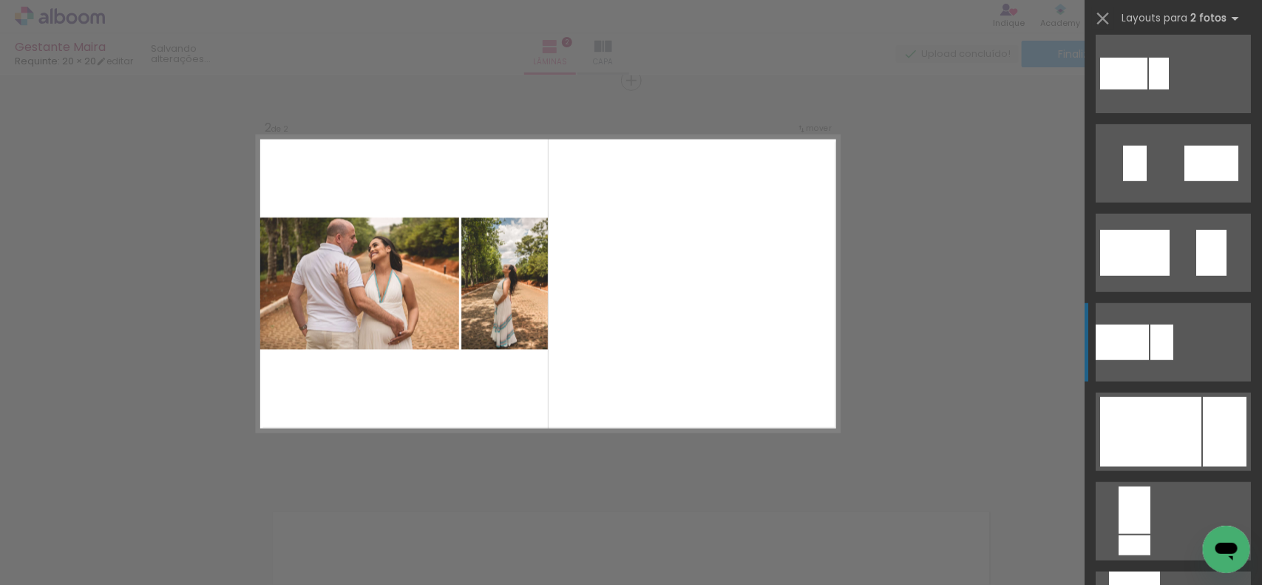
scroll to position [370, 0]
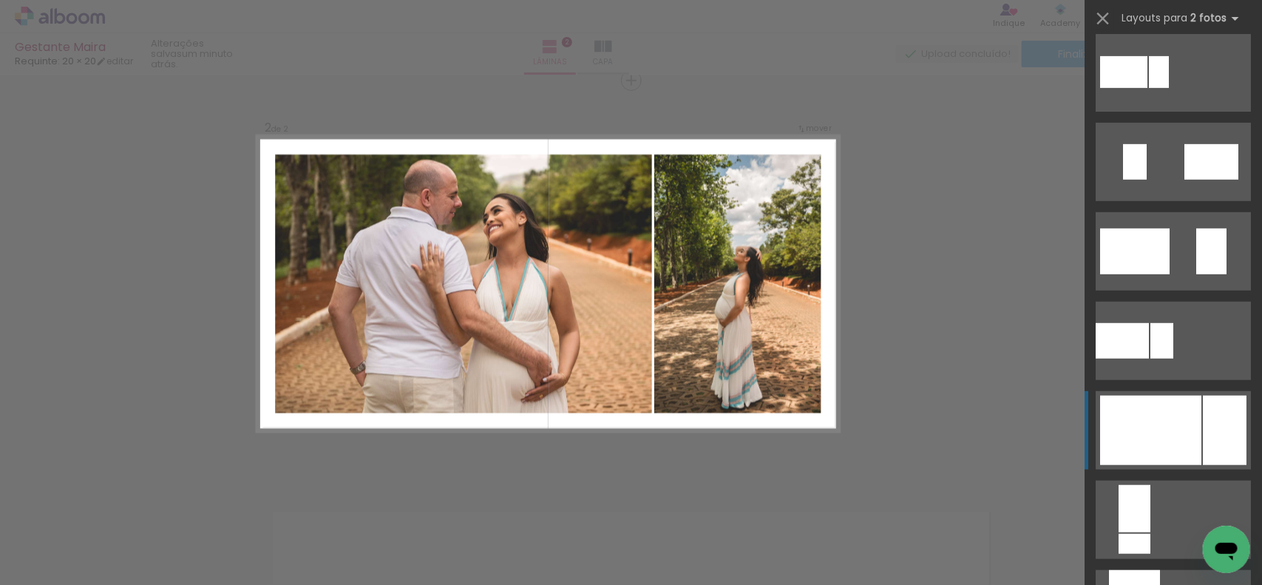
click at [1154, 424] on div at bounding box center [1150, 430] width 101 height 69
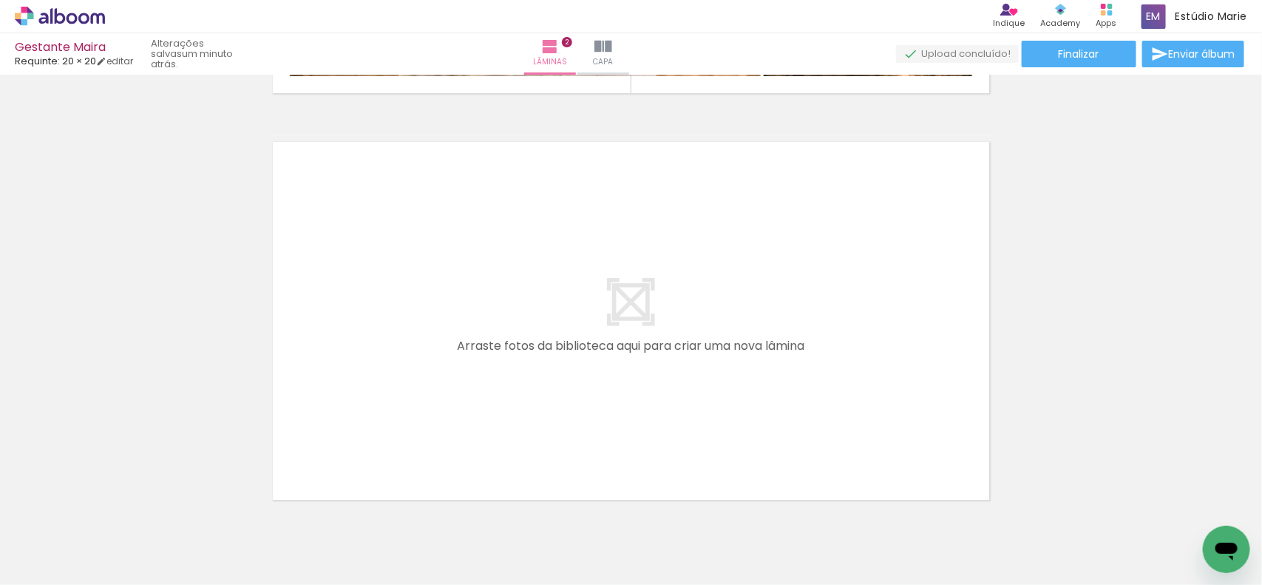
scroll to position [859, 0]
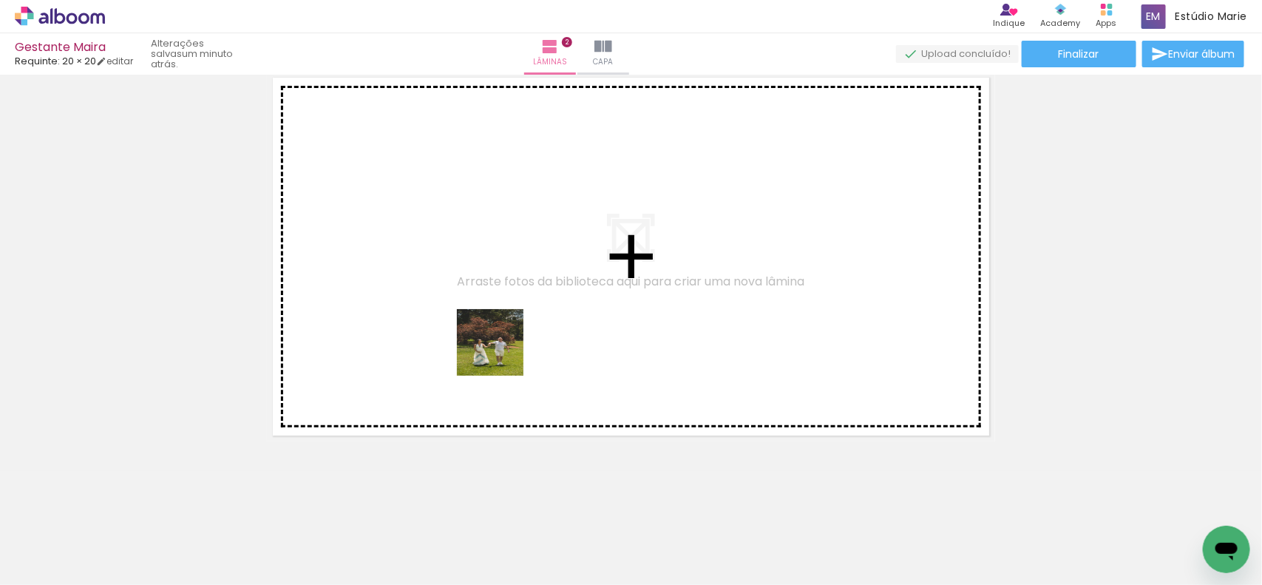
drag, startPoint x: 508, startPoint y: 498, endPoint x: 497, endPoint y: 337, distance: 160.8
click at [497, 337] on quentale-workspace at bounding box center [631, 292] width 1262 height 585
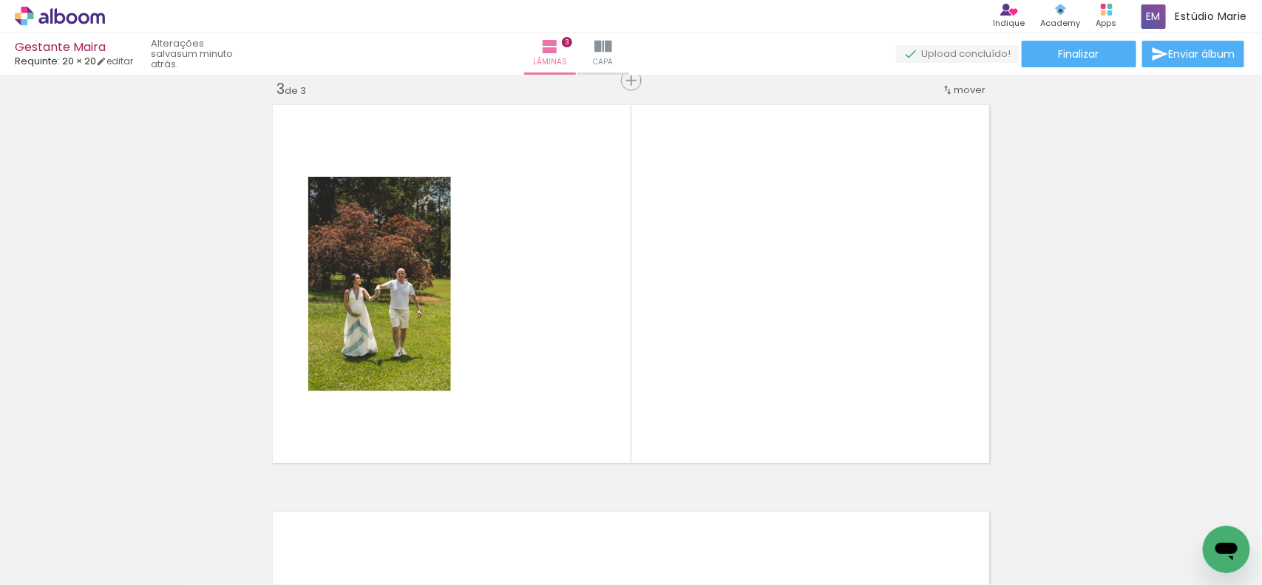
scroll to position [0, 0]
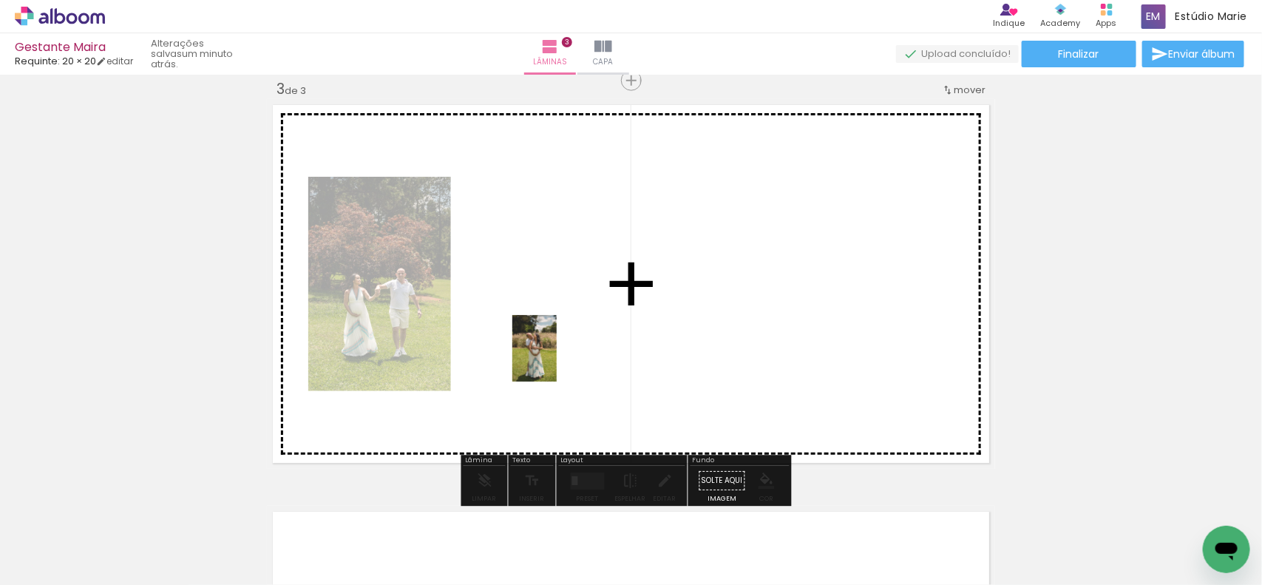
drag, startPoint x: 486, startPoint y: 551, endPoint x: 557, endPoint y: 359, distance: 204.2
click at [557, 359] on quentale-workspace at bounding box center [631, 292] width 1262 height 585
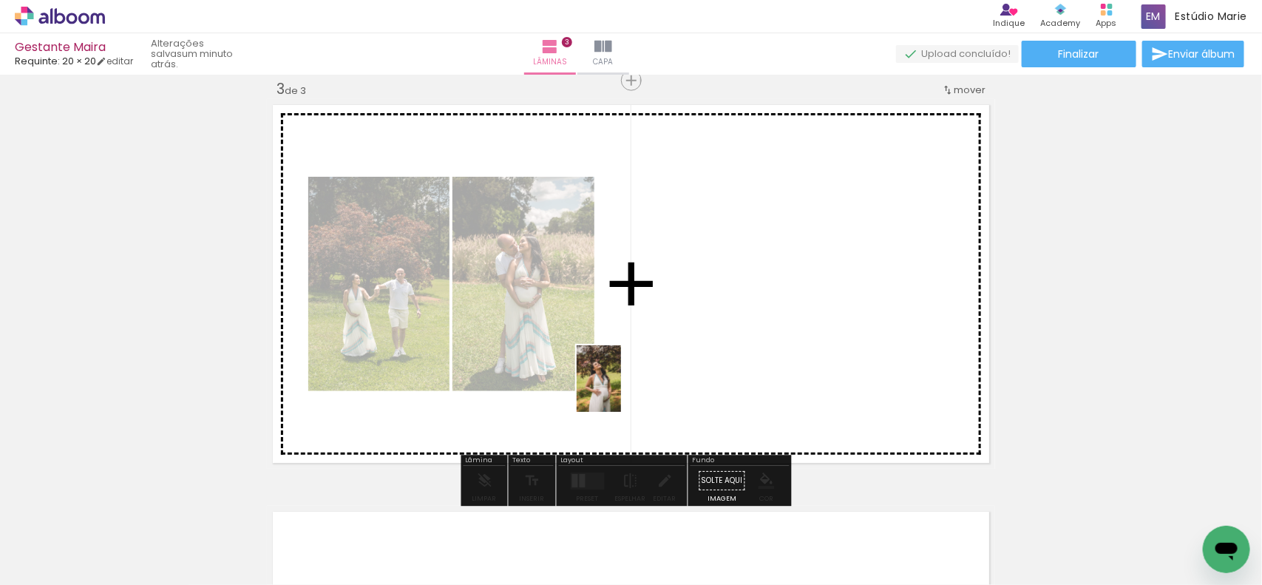
drag, startPoint x: 360, startPoint y: 537, endPoint x: 647, endPoint y: 377, distance: 328.7
click at [647, 377] on quentale-workspace at bounding box center [631, 292] width 1262 height 585
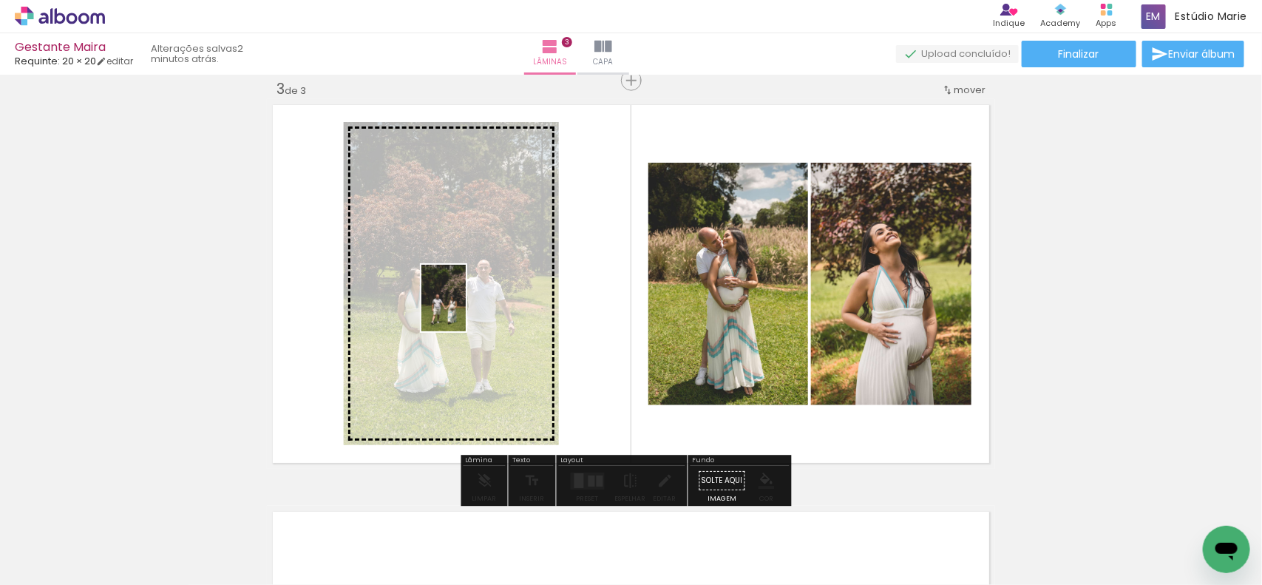
drag, startPoint x: 140, startPoint y: 530, endPoint x: 466, endPoint y: 309, distance: 393.3
click at [466, 309] on quentale-workspace at bounding box center [631, 292] width 1262 height 585
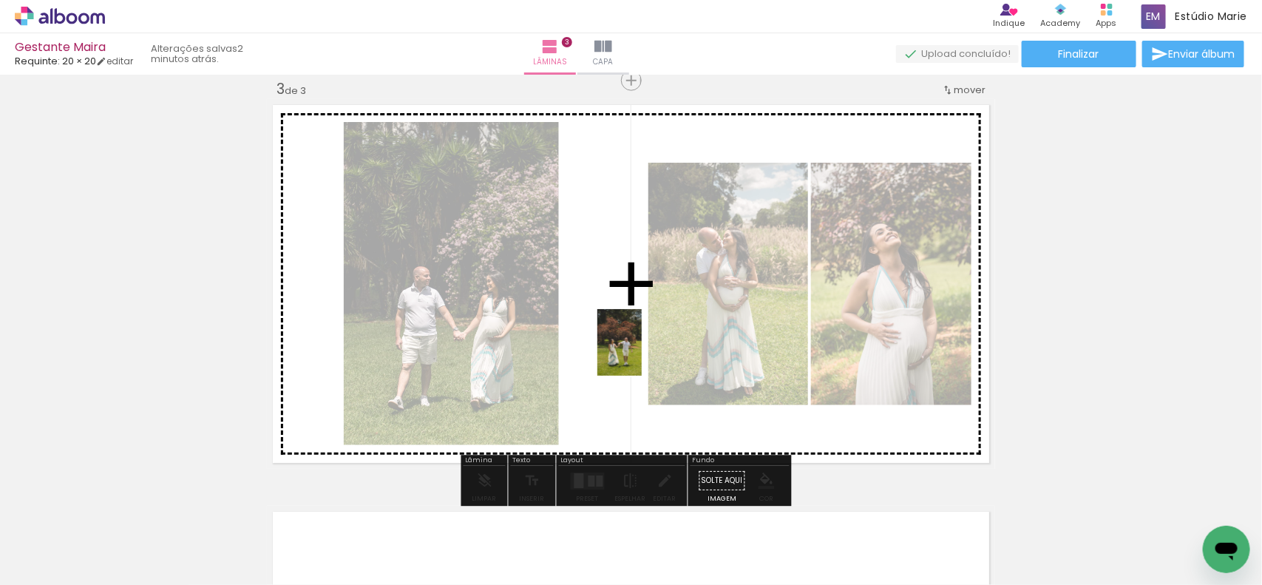
drag, startPoint x: 662, startPoint y: 549, endPoint x: 642, endPoint y: 353, distance: 196.2
click at [642, 353] on quentale-workspace at bounding box center [631, 292] width 1262 height 585
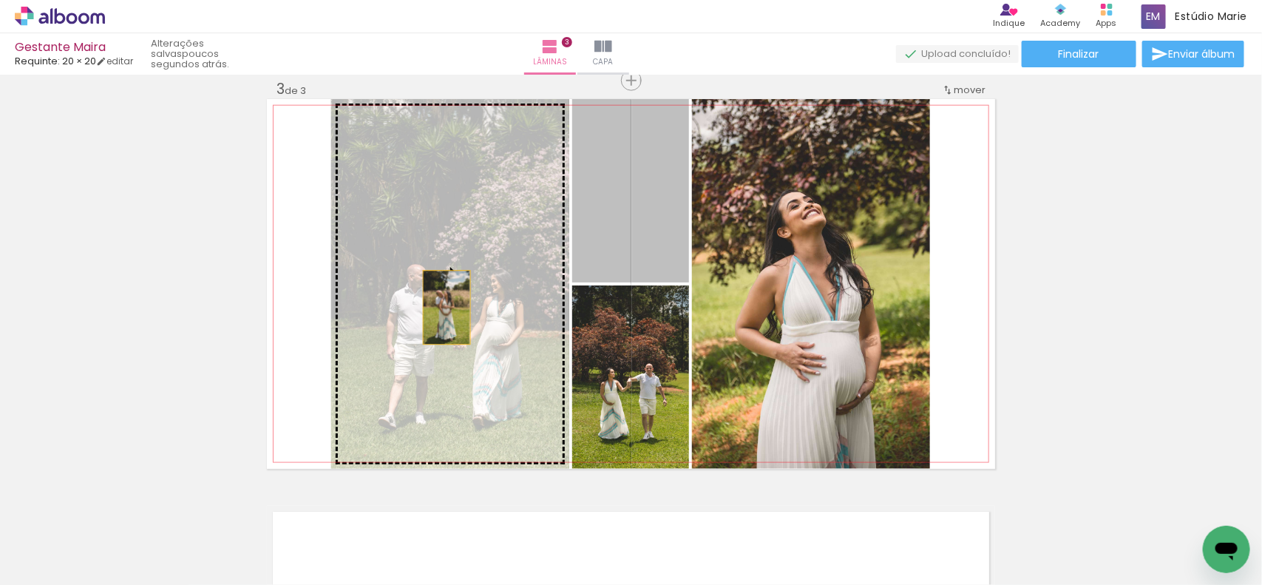
drag, startPoint x: 648, startPoint y: 234, endPoint x: 430, endPoint y: 309, distance: 230.1
click at [0, 0] on slot at bounding box center [0, 0] width 0 height 0
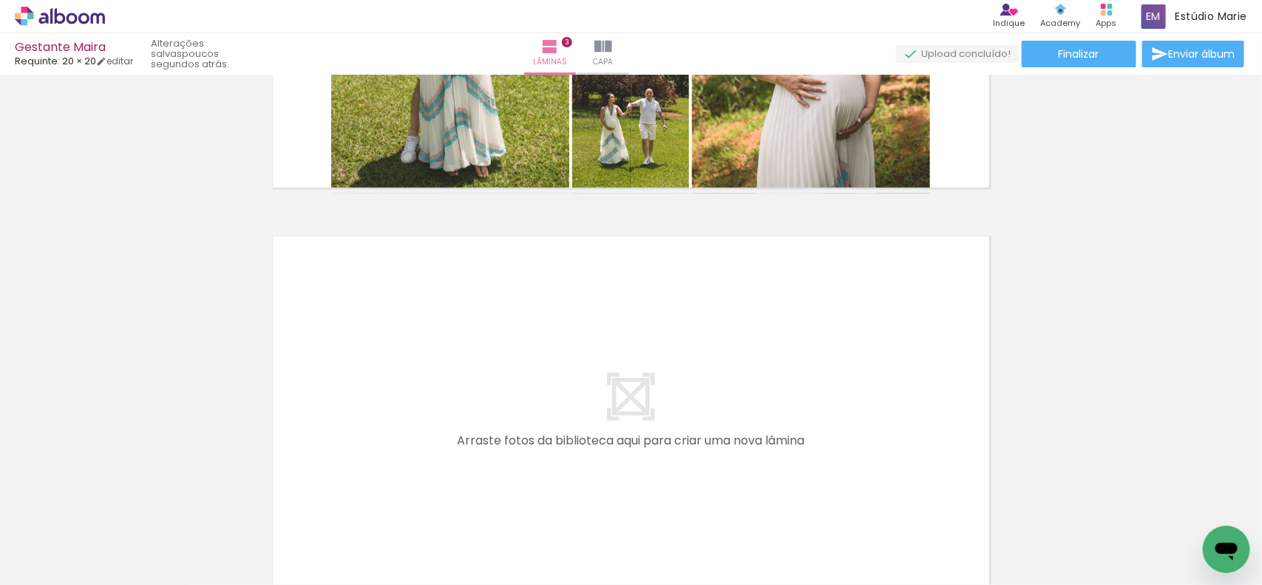
scroll to position [1109, 0]
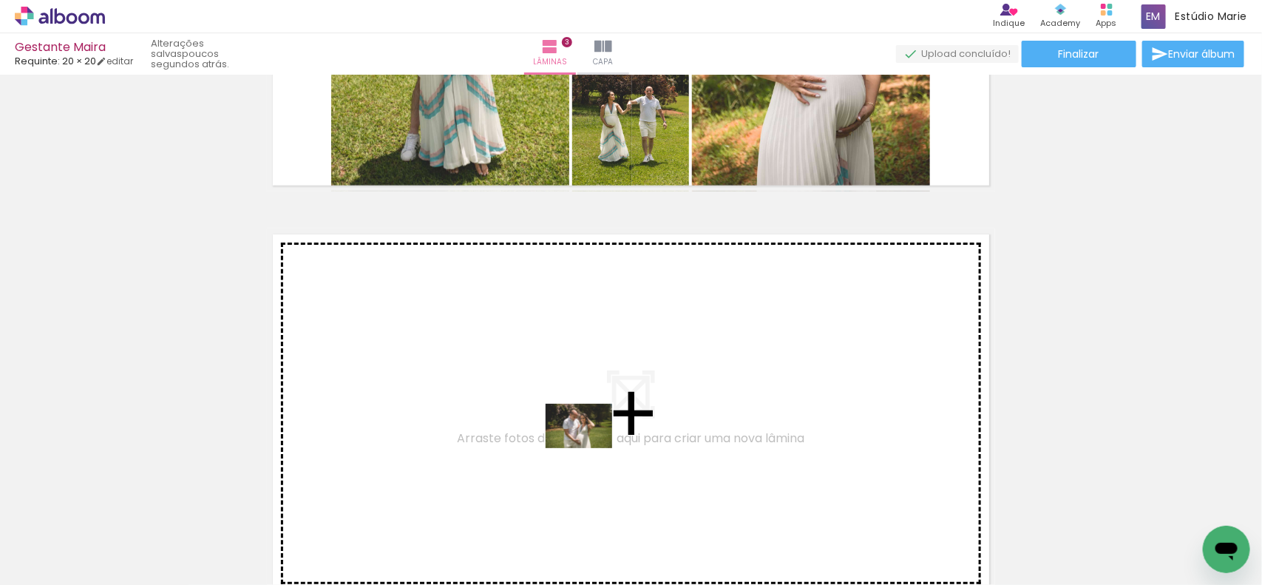
drag, startPoint x: 224, startPoint y: 549, endPoint x: 590, endPoint y: 448, distance: 379.7
click at [590, 448] on quentale-workspace at bounding box center [631, 292] width 1262 height 585
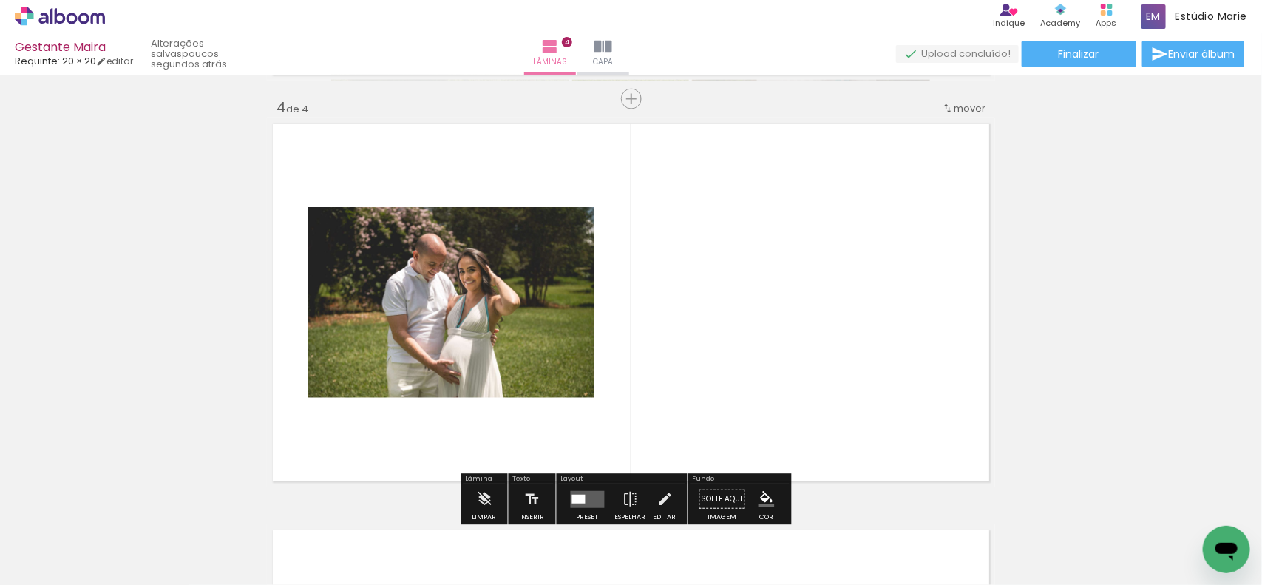
scroll to position [1238, 0]
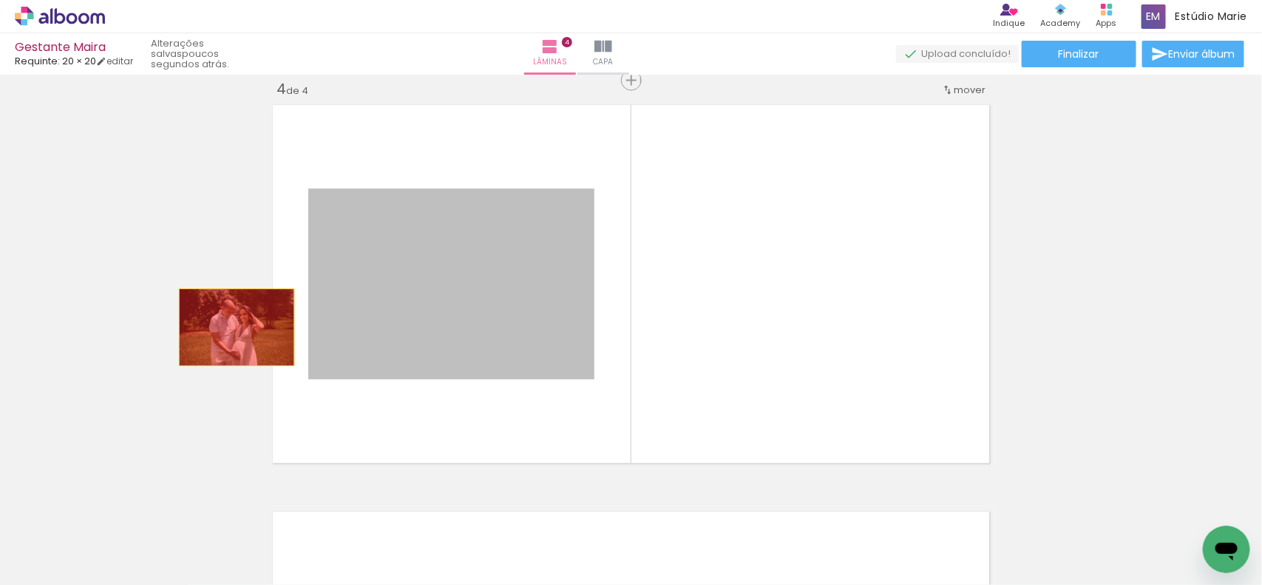
drag, startPoint x: 483, startPoint y: 340, endPoint x: 217, endPoint y: 328, distance: 266.5
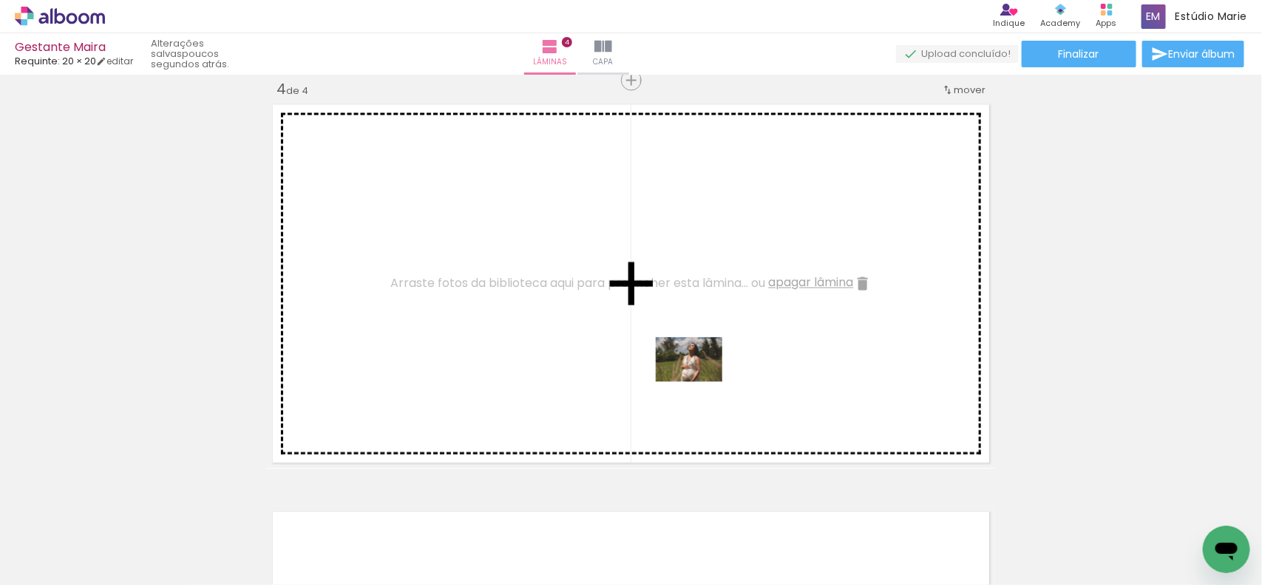
drag, startPoint x: 611, startPoint y: 462, endPoint x: 700, endPoint y: 381, distance: 119.9
click at [700, 381] on quentale-workspace at bounding box center [631, 292] width 1262 height 585
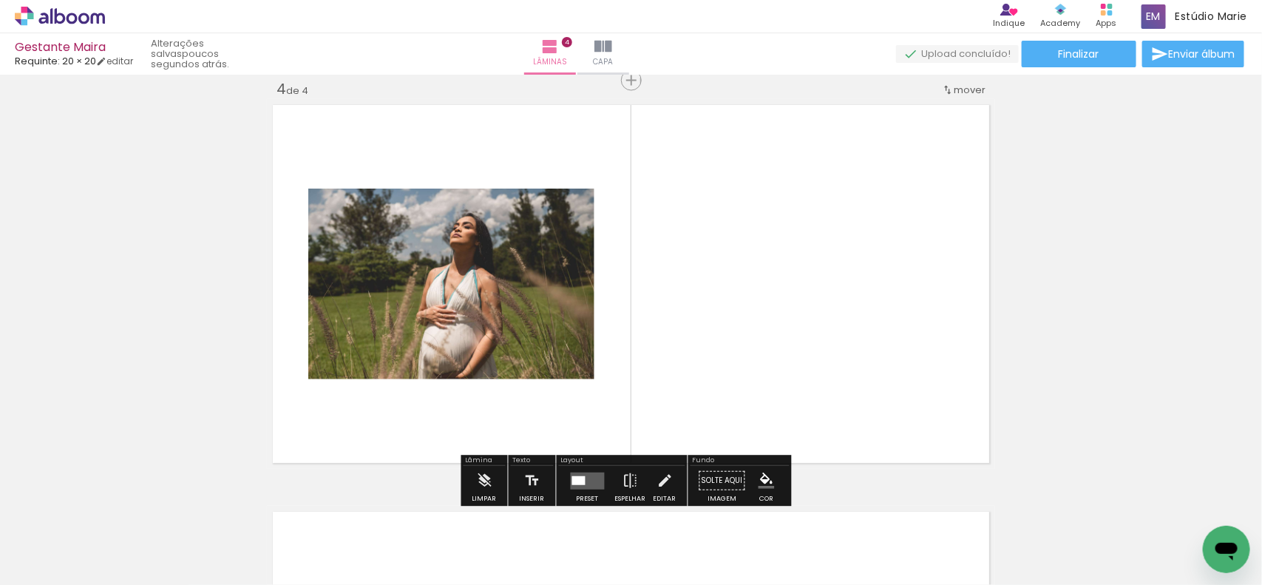
click at [586, 471] on div at bounding box center [588, 481] width 40 height 30
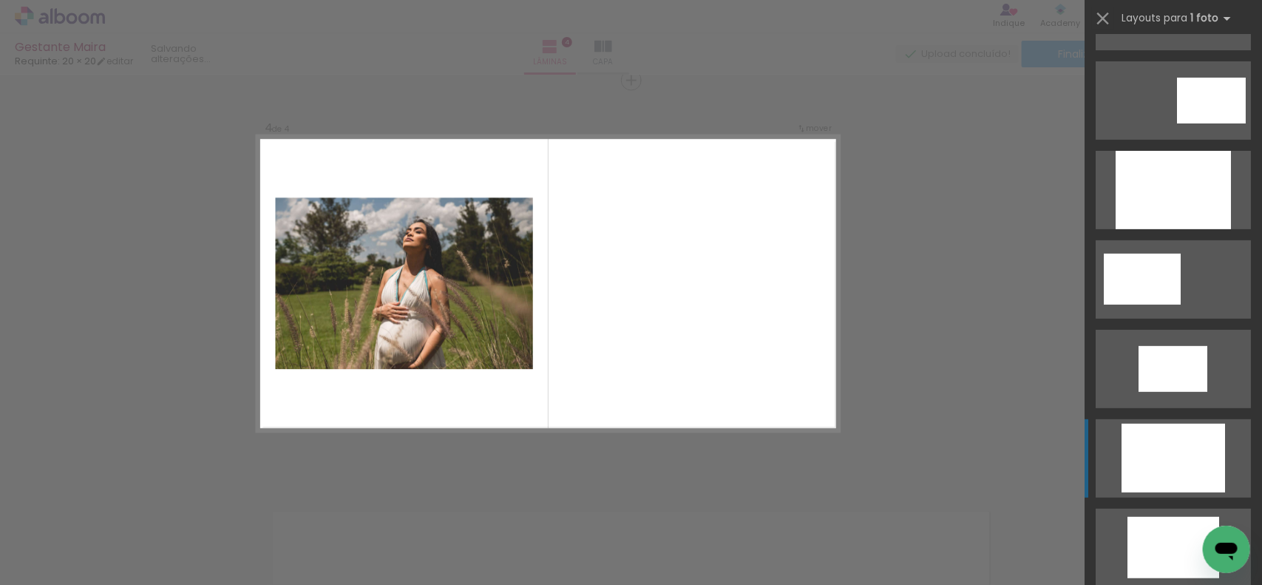
scroll to position [370, 0]
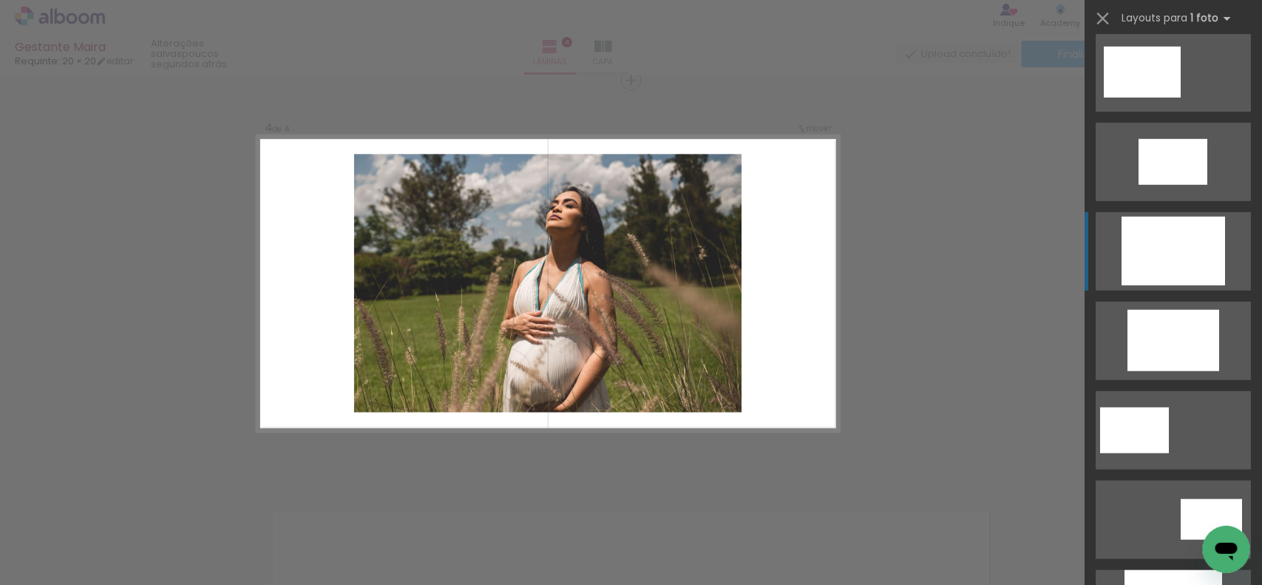
click at [1167, 250] on div at bounding box center [1174, 251] width 104 height 69
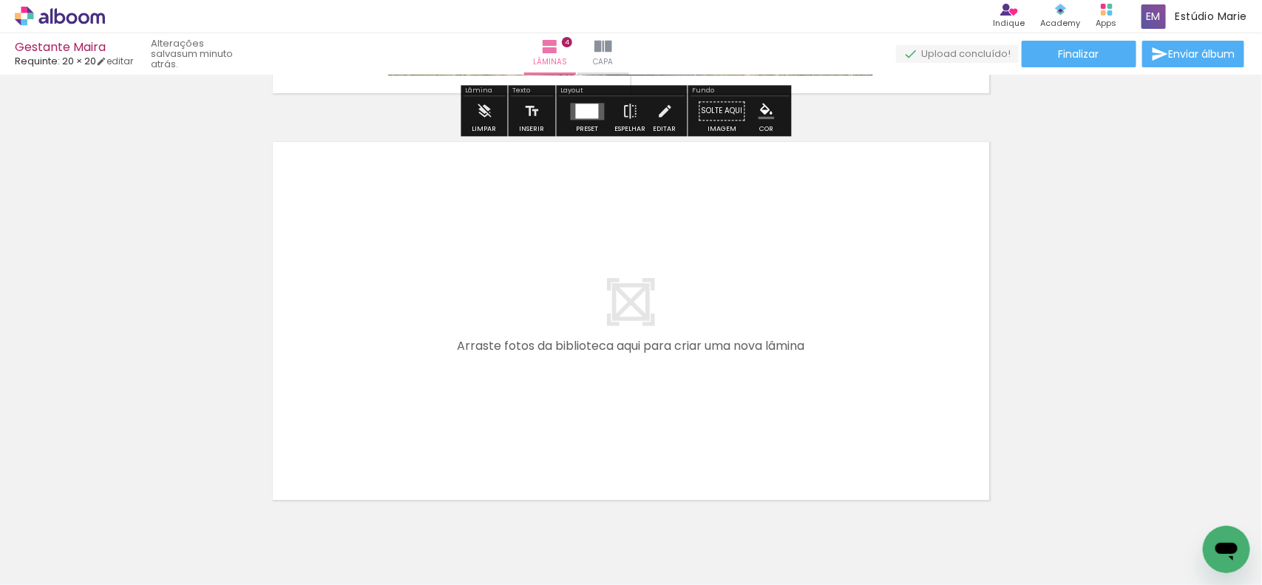
scroll to position [1672, 0]
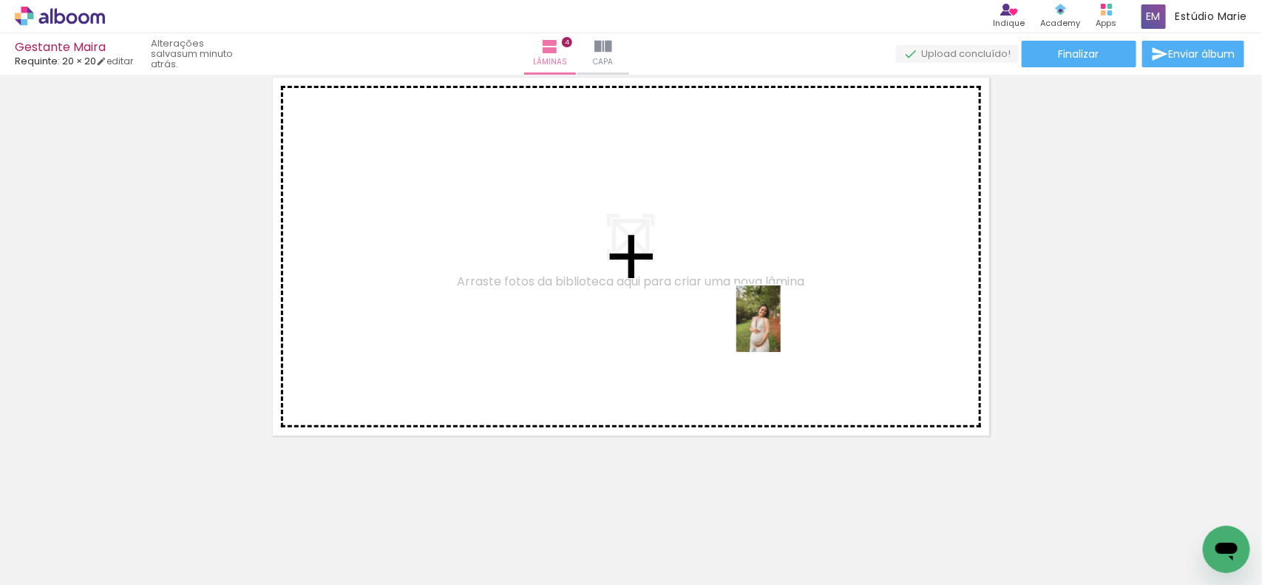
drag, startPoint x: 741, startPoint y: 553, endPoint x: 781, endPoint y: 330, distance: 226.8
click at [781, 330] on quentale-workspace at bounding box center [631, 292] width 1262 height 585
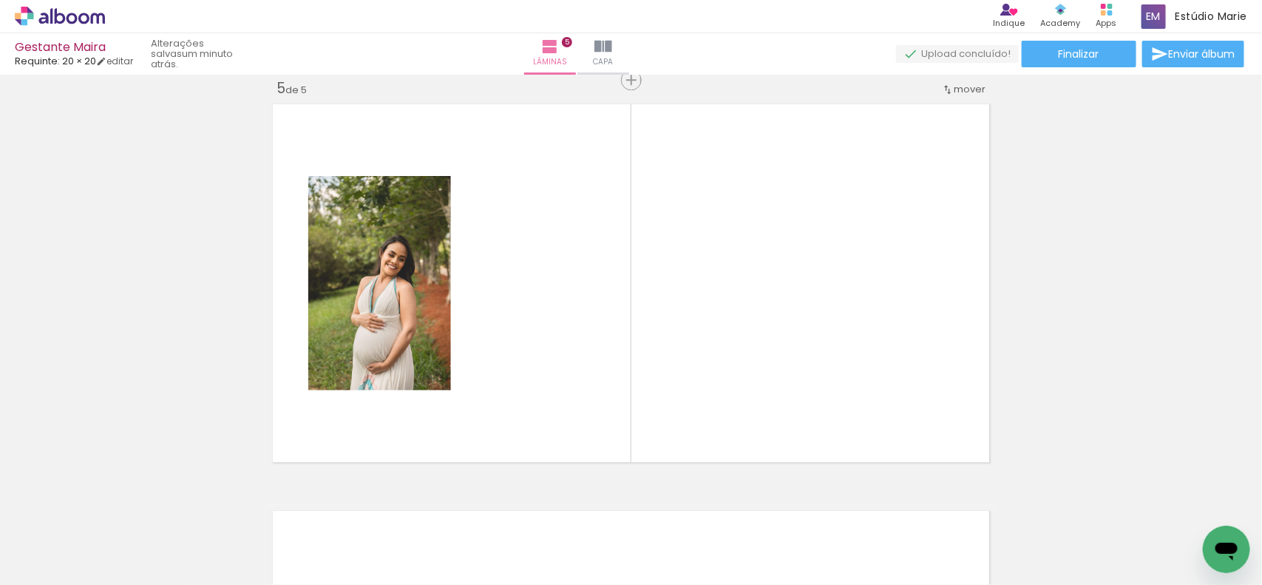
scroll to position [1645, 0]
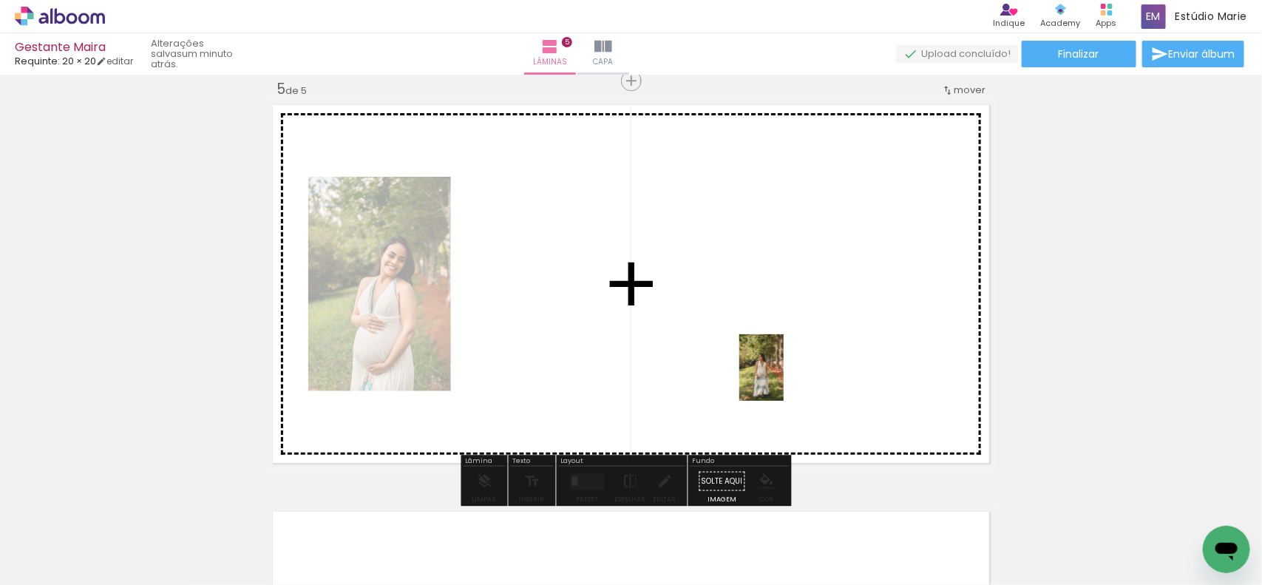
drag, startPoint x: 821, startPoint y: 506, endPoint x: 781, endPoint y: 377, distance: 135.6
click at [784, 378] on quentale-workspace at bounding box center [631, 292] width 1262 height 585
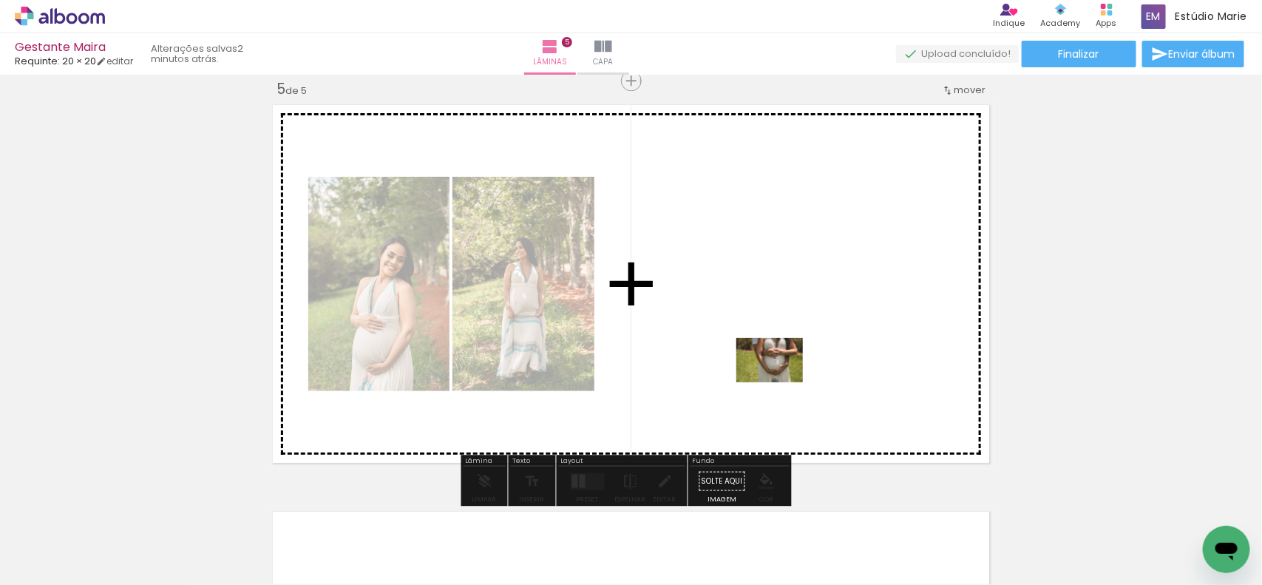
drag, startPoint x: 407, startPoint y: 546, endPoint x: 781, endPoint y: 382, distance: 408.2
click at [781, 382] on quentale-workspace at bounding box center [631, 292] width 1262 height 585
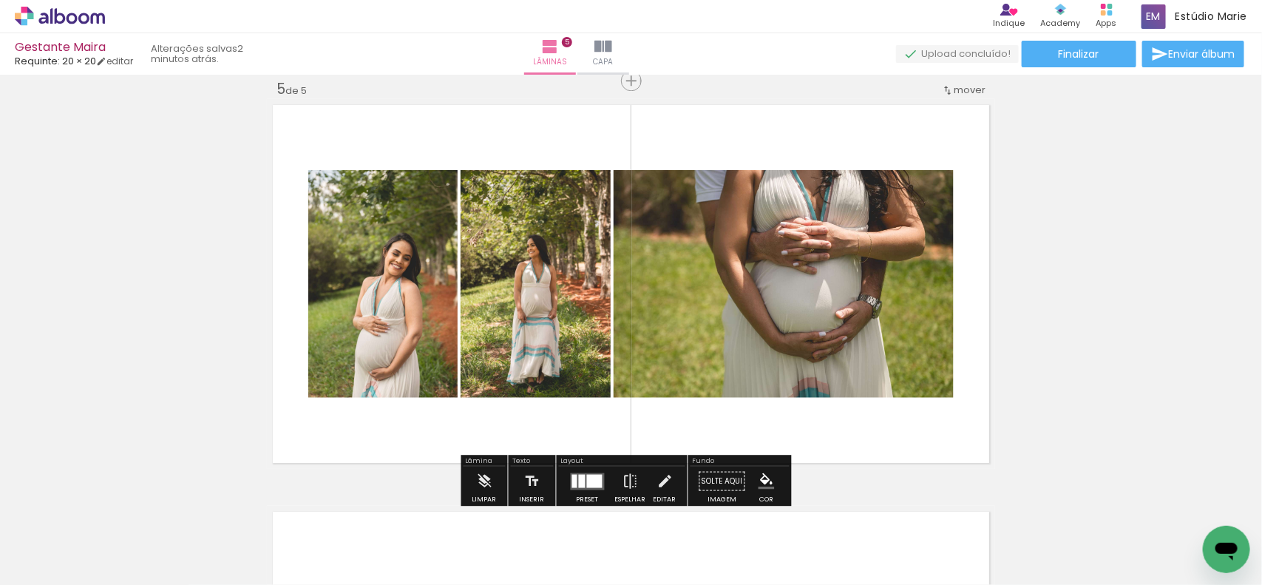
click at [572, 475] on div at bounding box center [574, 480] width 5 height 13
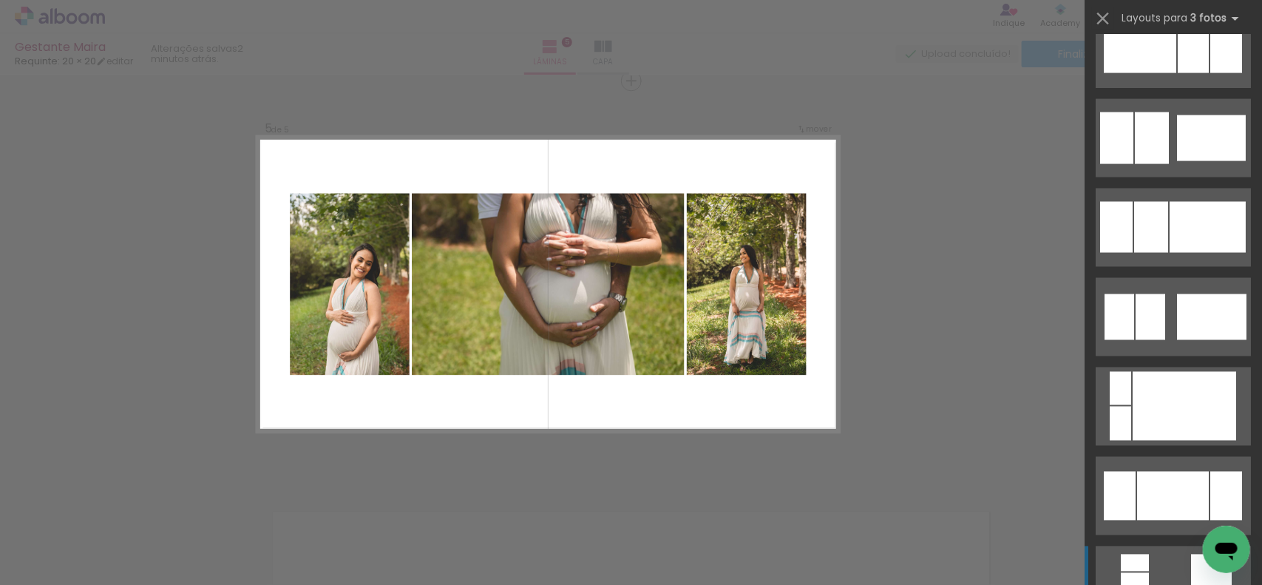
scroll to position [1201, 0]
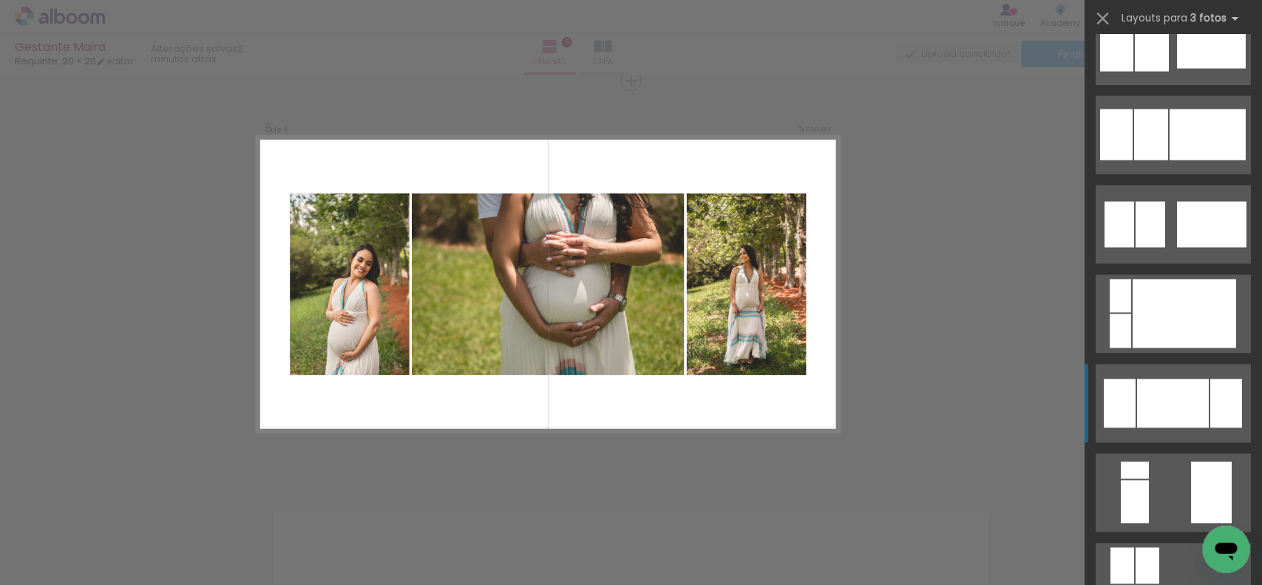
click at [1147, 408] on div at bounding box center [1173, 403] width 72 height 49
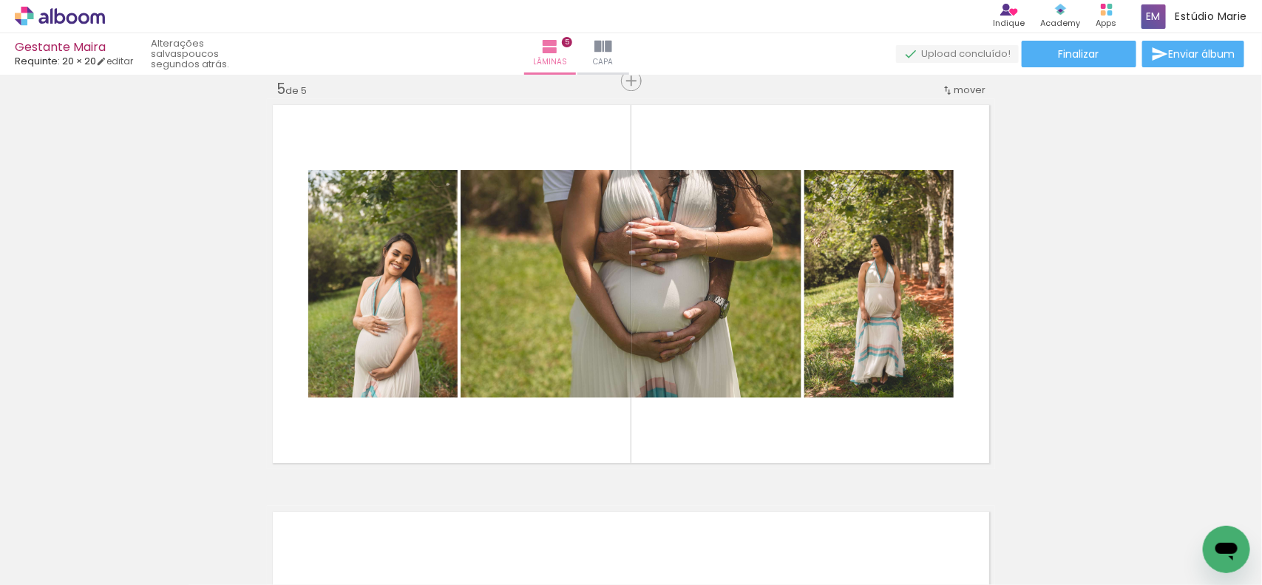
scroll to position [0, 756]
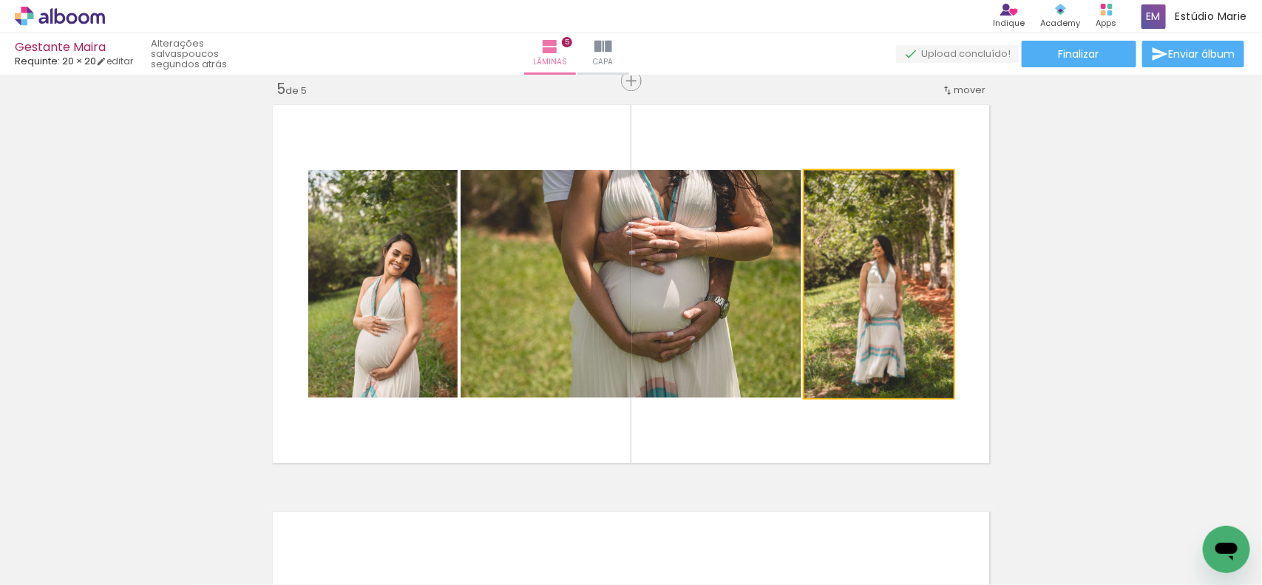
drag, startPoint x: 867, startPoint y: 316, endPoint x: 867, endPoint y: 307, distance: 8.9
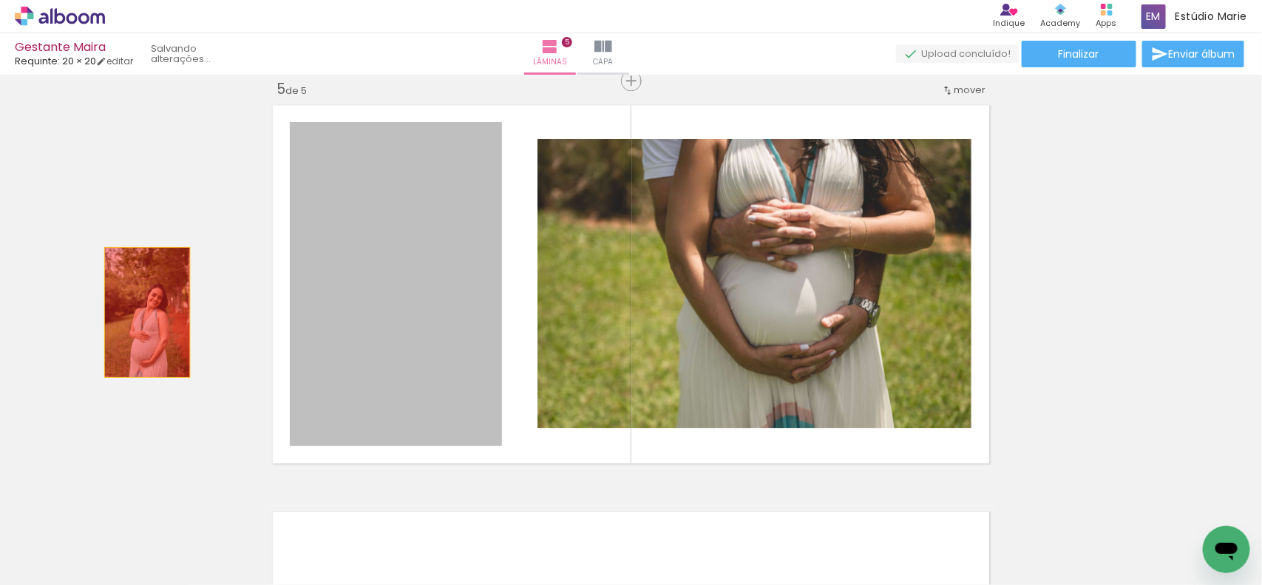
drag, startPoint x: 390, startPoint y: 322, endPoint x: 146, endPoint y: 311, distance: 243.5
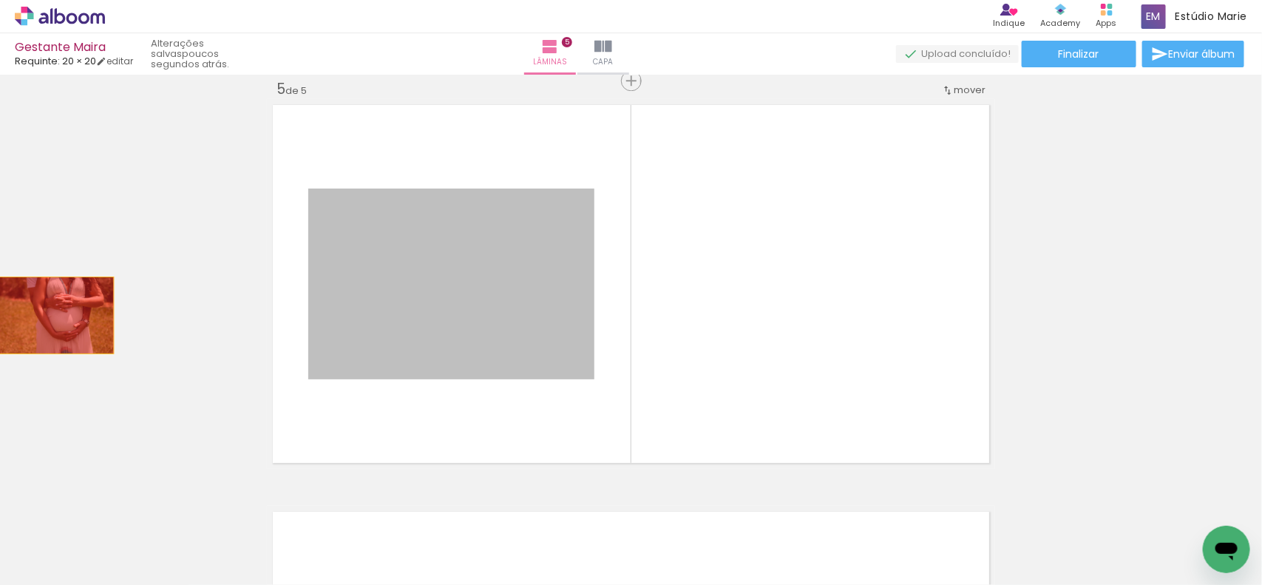
drag, startPoint x: 457, startPoint y: 304, endPoint x: 52, endPoint y: 316, distance: 405.3
